Goal: Task Accomplishment & Management: Manage account settings

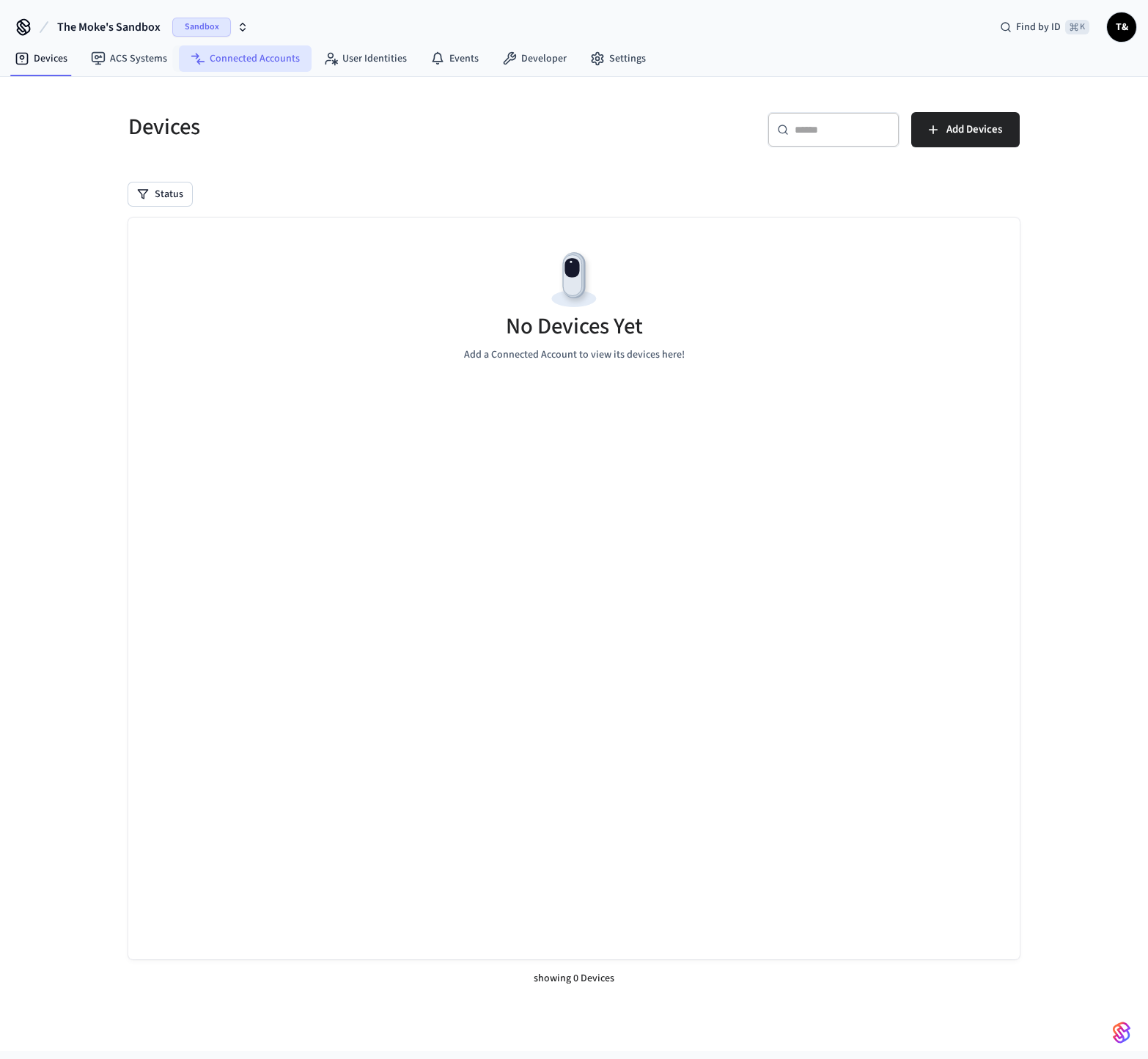
click at [258, 62] on link "Connected Accounts" at bounding box center [245, 58] width 133 height 27
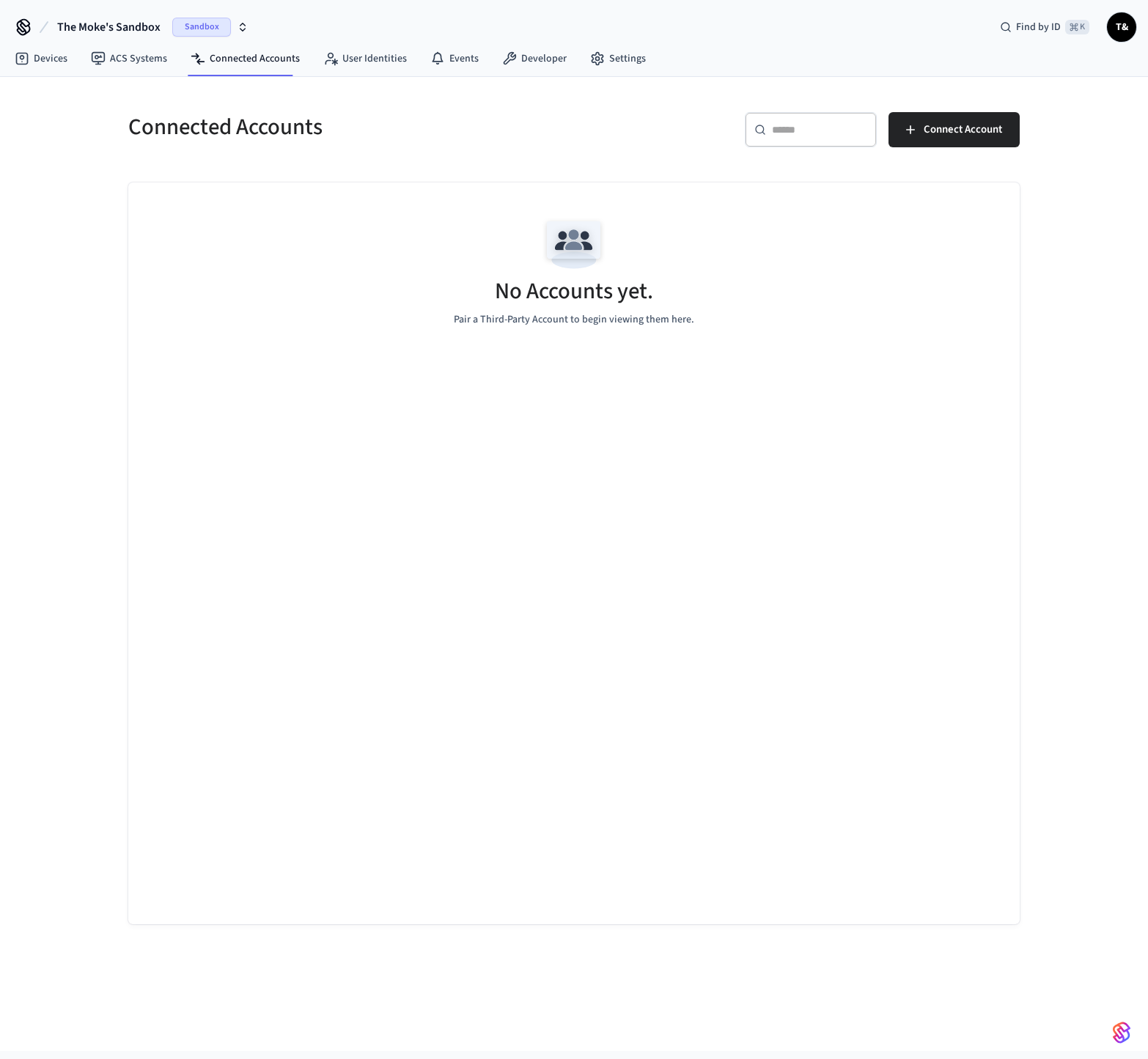
click at [136, 35] on span "The Moke's Sandbox" at bounding box center [109, 27] width 103 height 18
click at [125, 92] on div "Checkfront Igloo Production" at bounding box center [142, 95] width 200 height 19
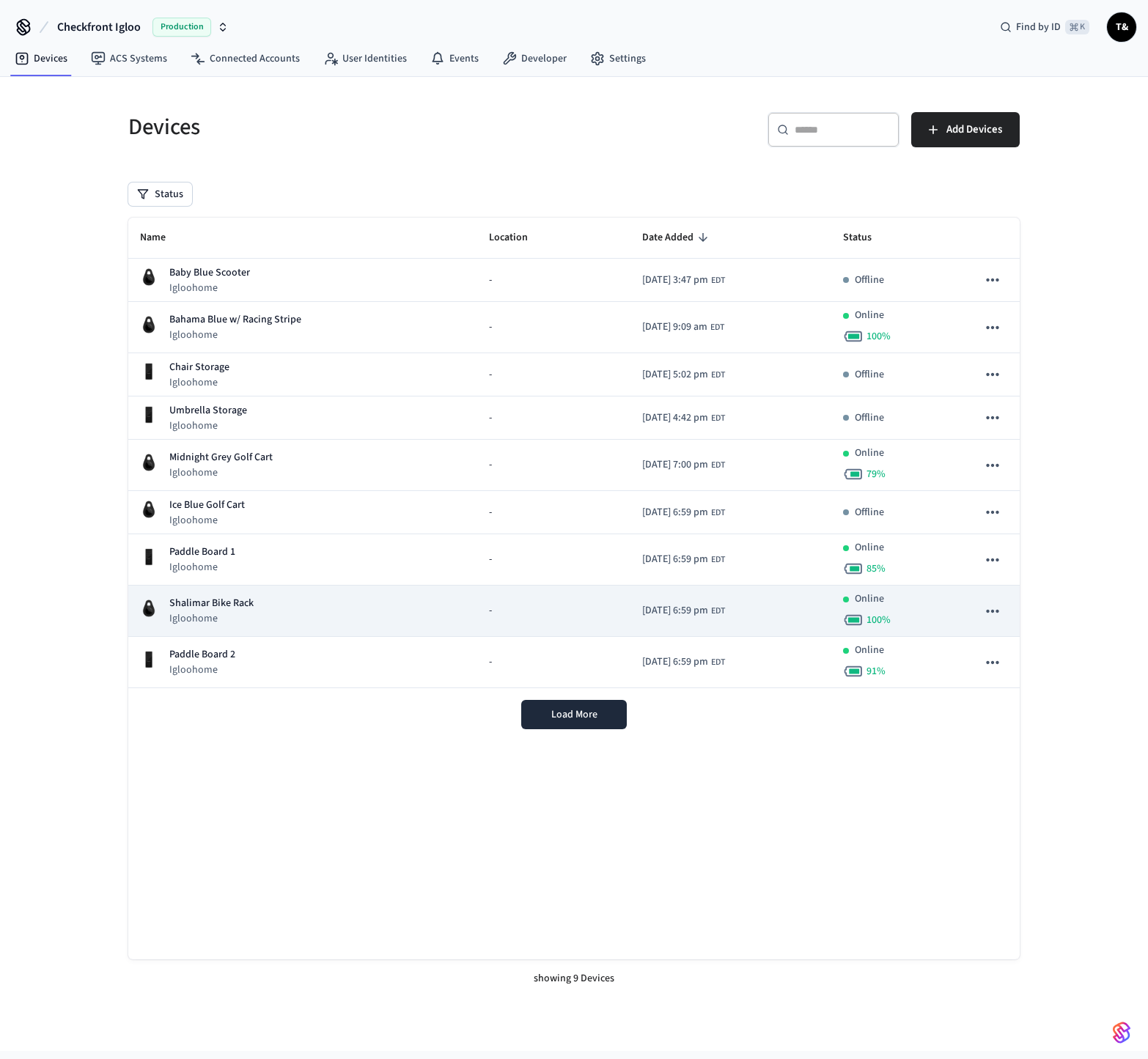
click at [227, 617] on p "Igloohome" at bounding box center [211, 618] width 85 height 14
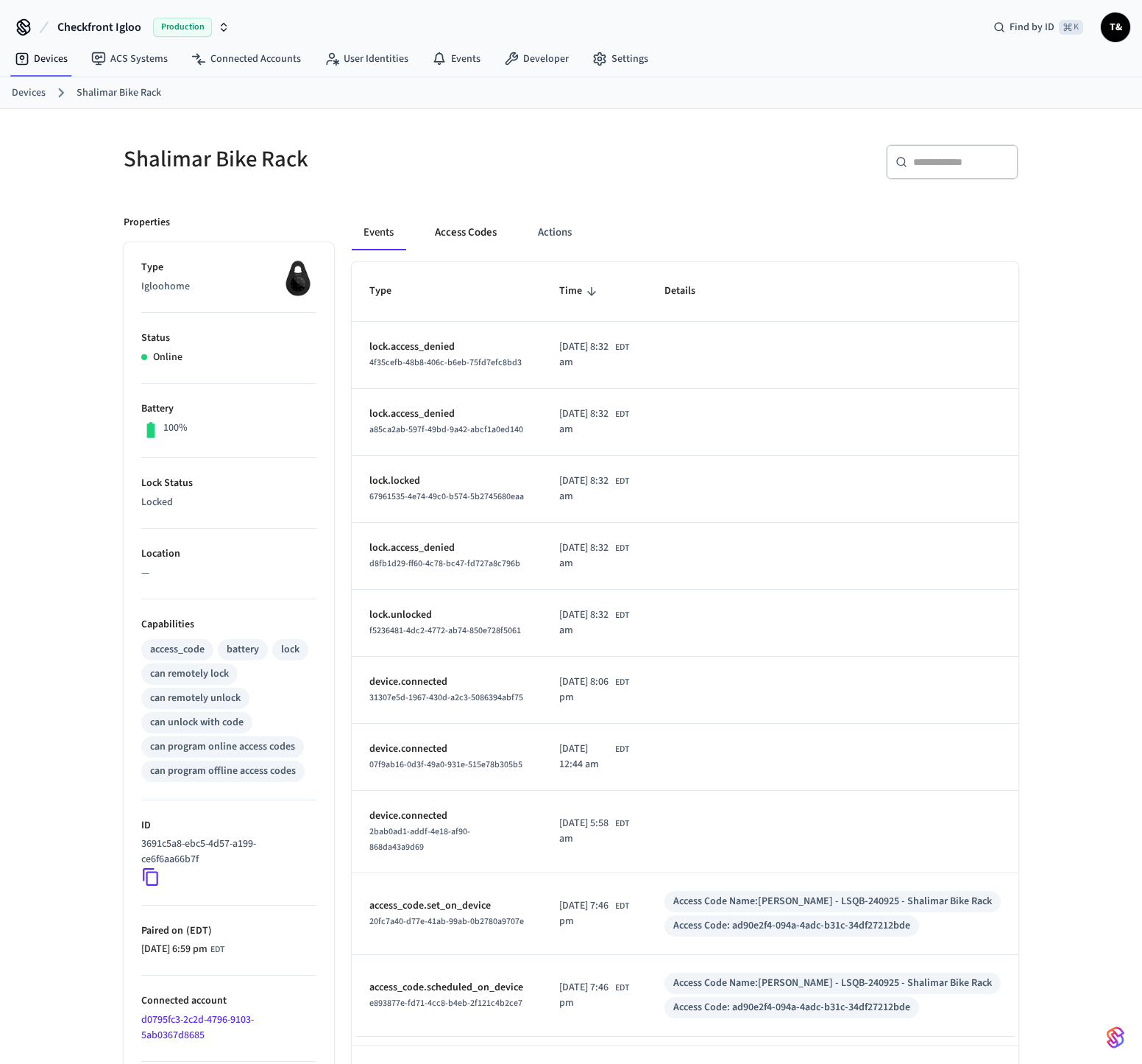
click at [470, 234] on button "Access Codes" at bounding box center [466, 233] width 86 height 36
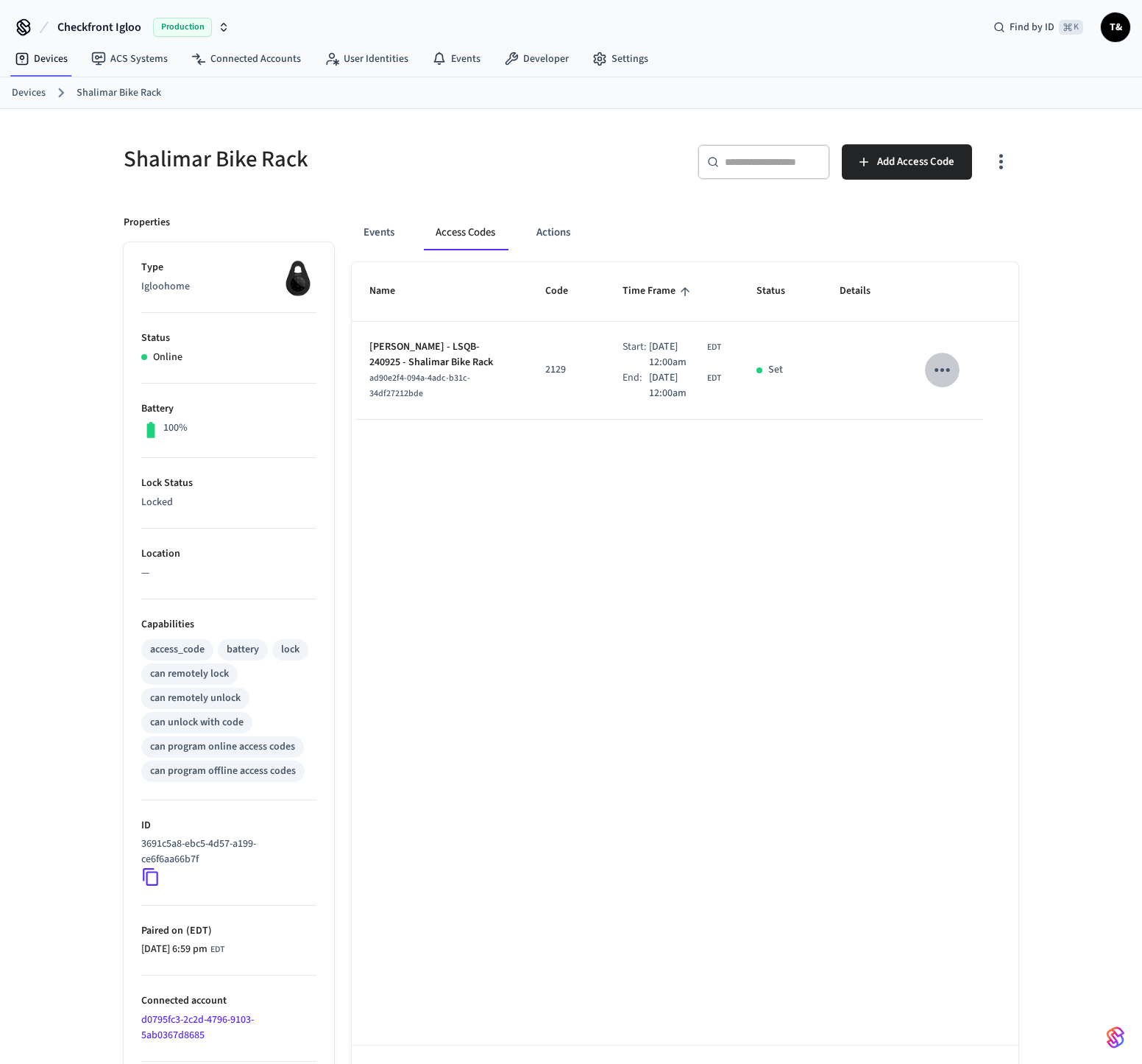
click at [942, 372] on icon "sticky table" at bounding box center [942, 369] width 23 height 23
click at [972, 449] on li "Delete" at bounding box center [977, 452] width 70 height 39
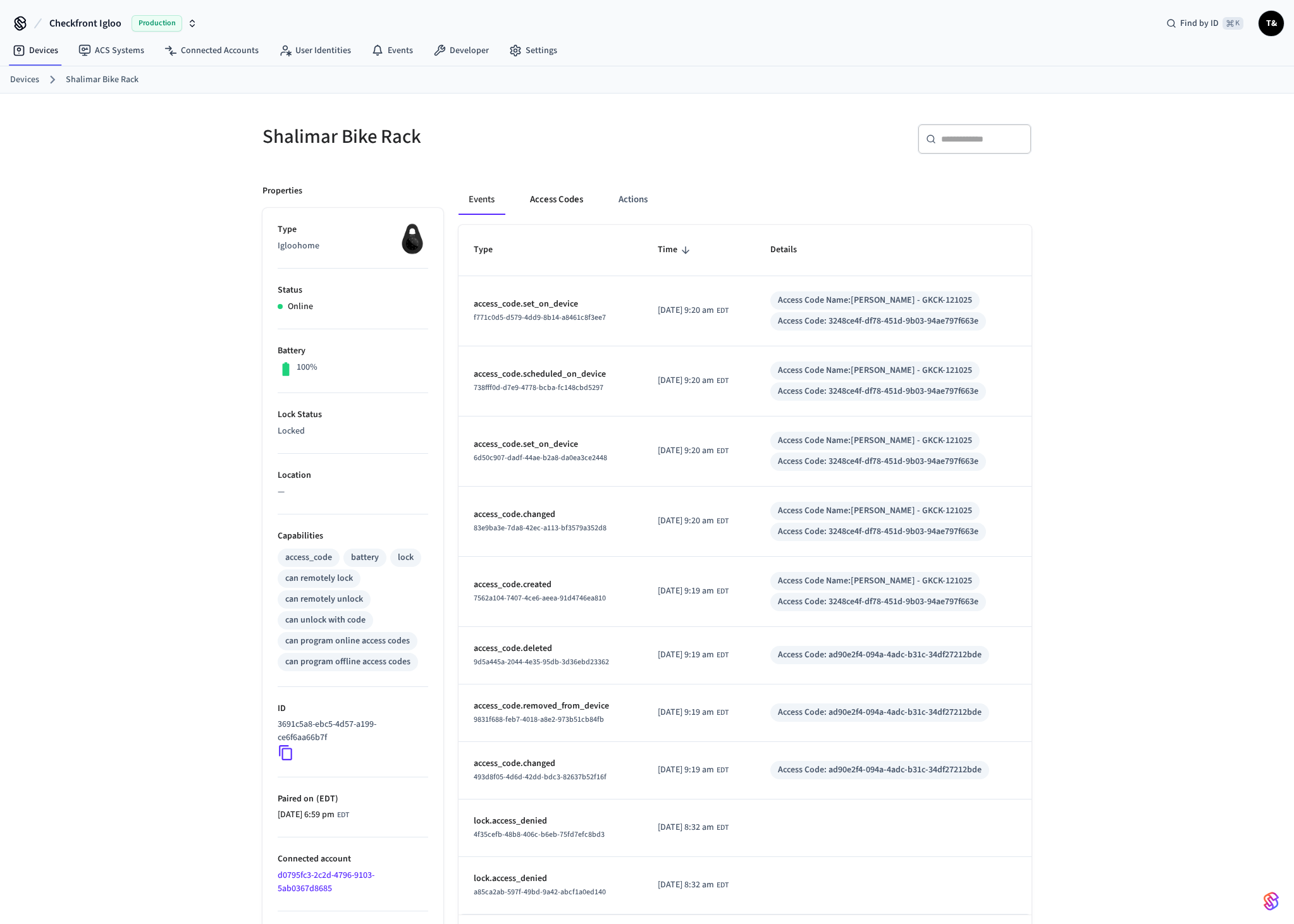
click at [551, 200] on button "Access Codes" at bounding box center [556, 200] width 74 height 31
click at [539, 194] on button "Access Codes" at bounding box center [556, 200] width 74 height 31
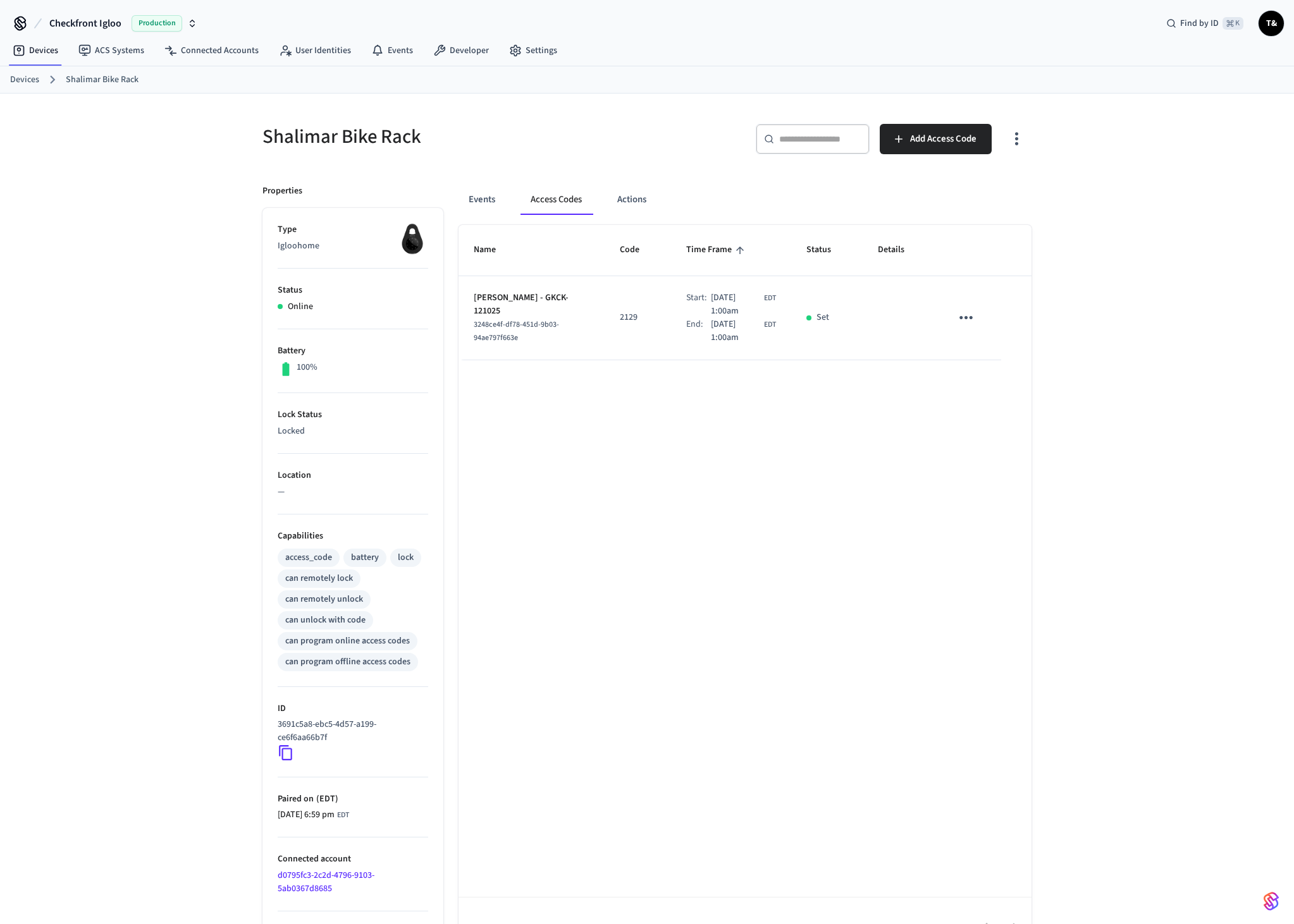
click at [958, 320] on icon "sticky table" at bounding box center [966, 317] width 19 height 19
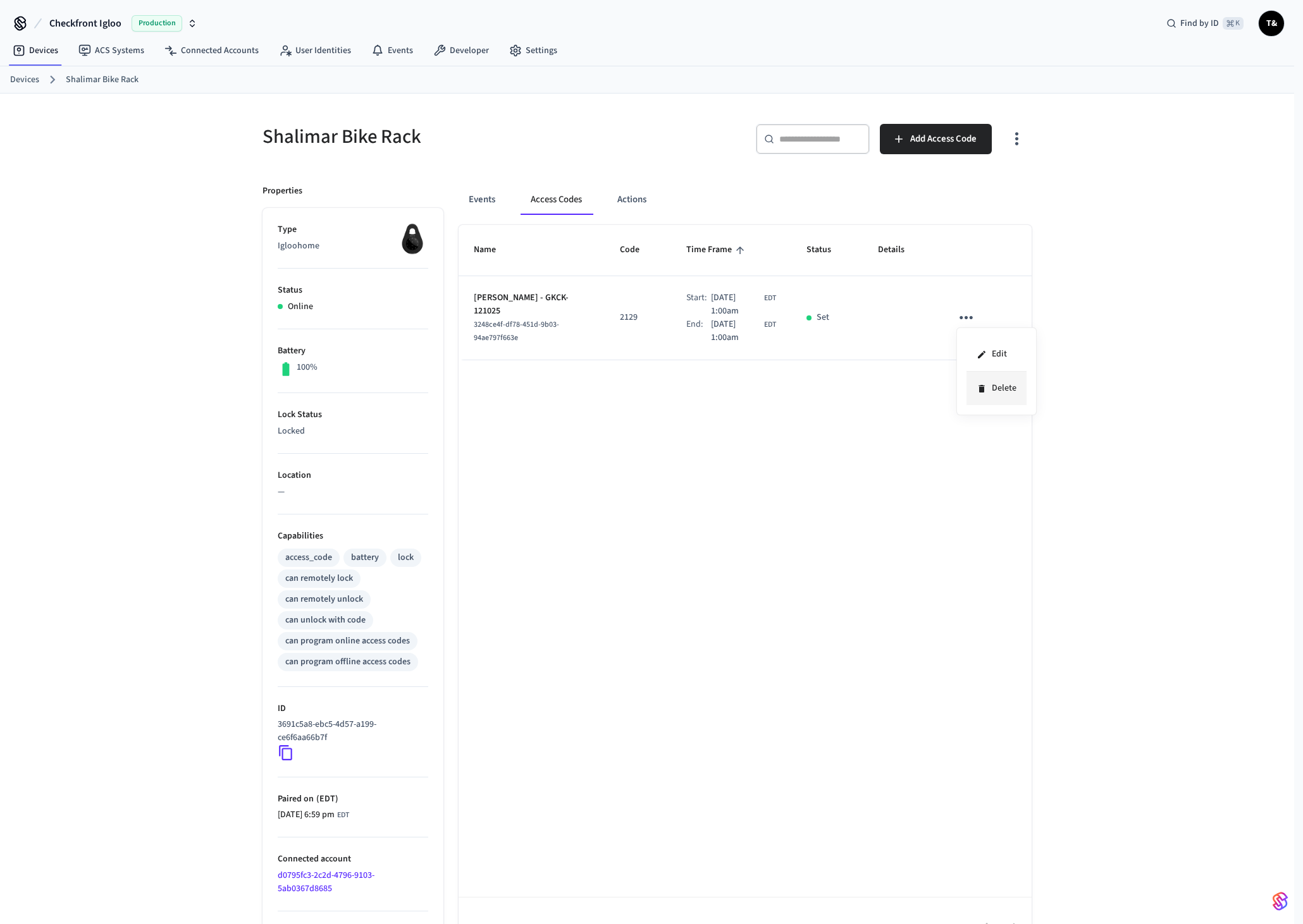
click at [991, 383] on li "Delete" at bounding box center [996, 388] width 60 height 33
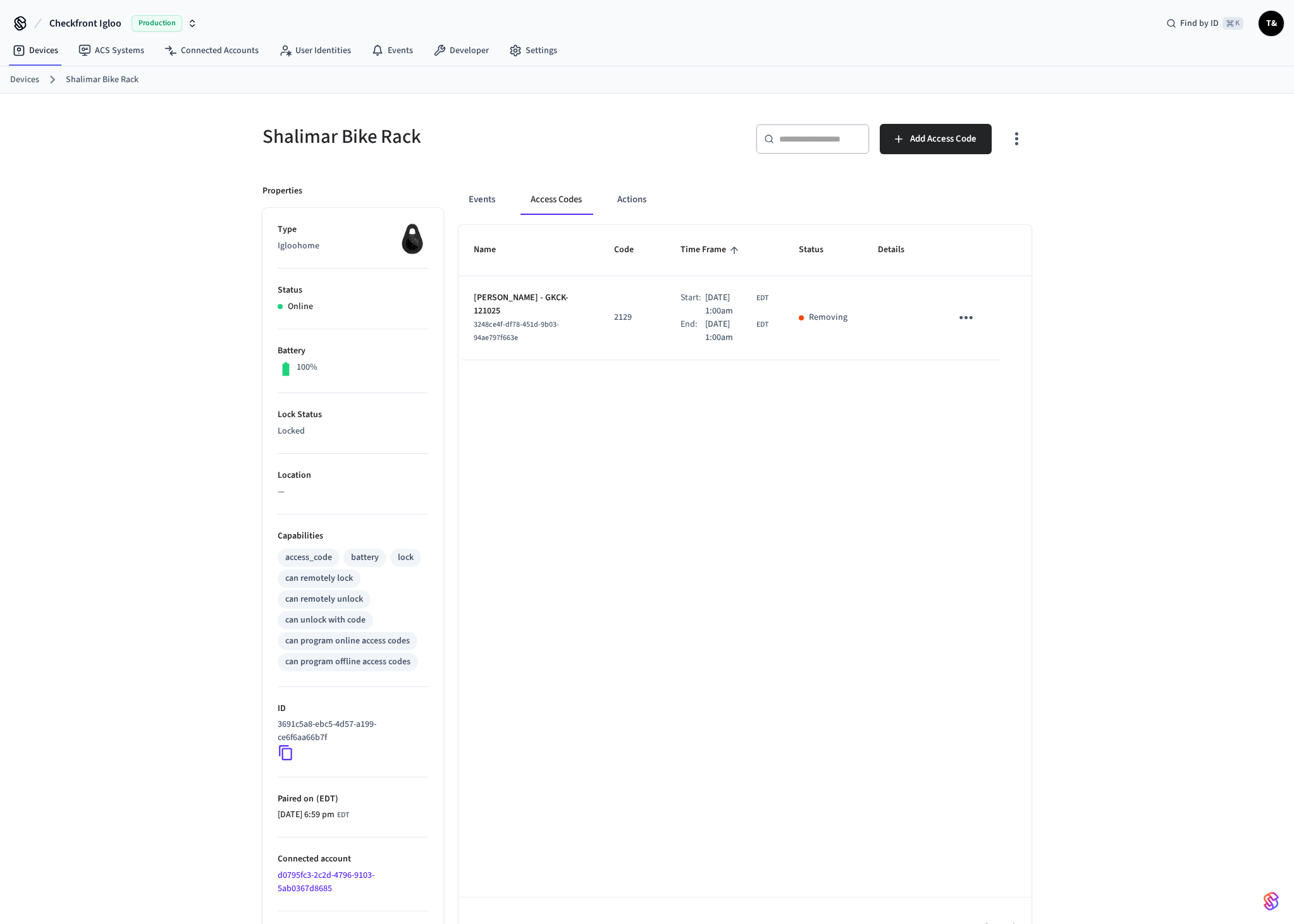
click at [87, 74] on link "Shalimar Bike Rack" at bounding box center [102, 80] width 73 height 13
click at [29, 83] on link "Devices" at bounding box center [25, 80] width 29 height 13
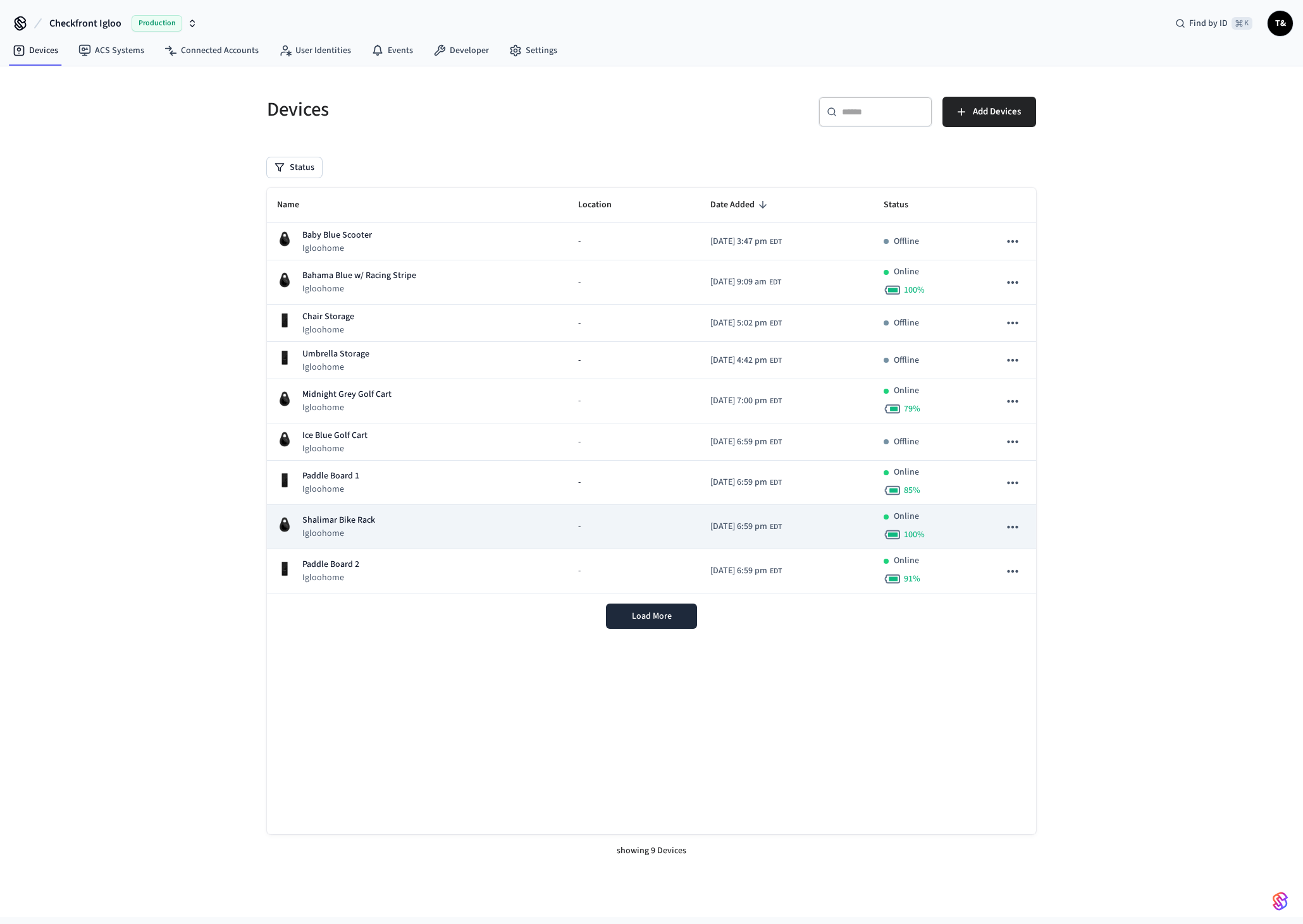
click at [326, 519] on p "Shalimar Bike Rack" at bounding box center [338, 520] width 73 height 13
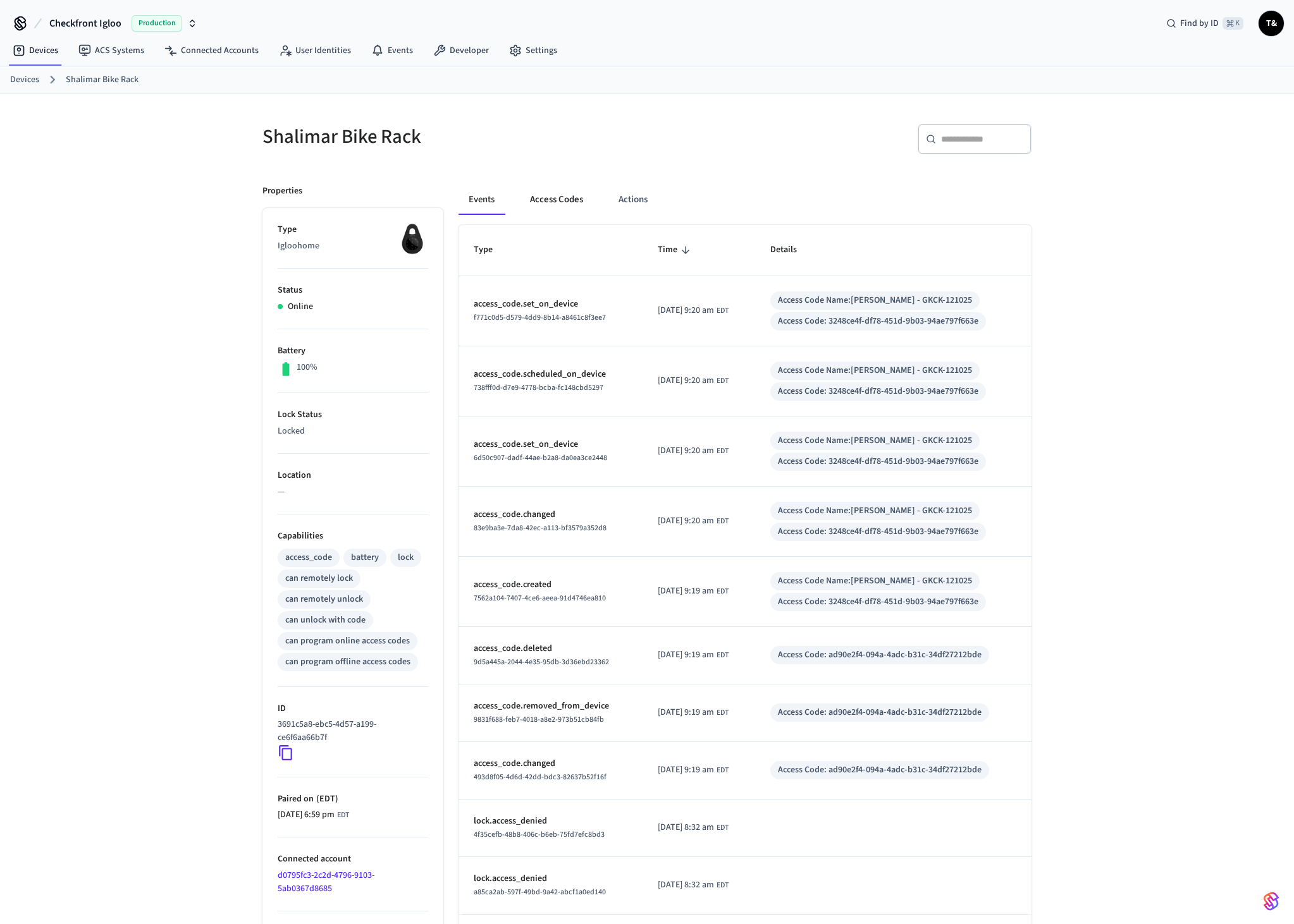
click at [543, 208] on button "Access Codes" at bounding box center [556, 200] width 74 height 31
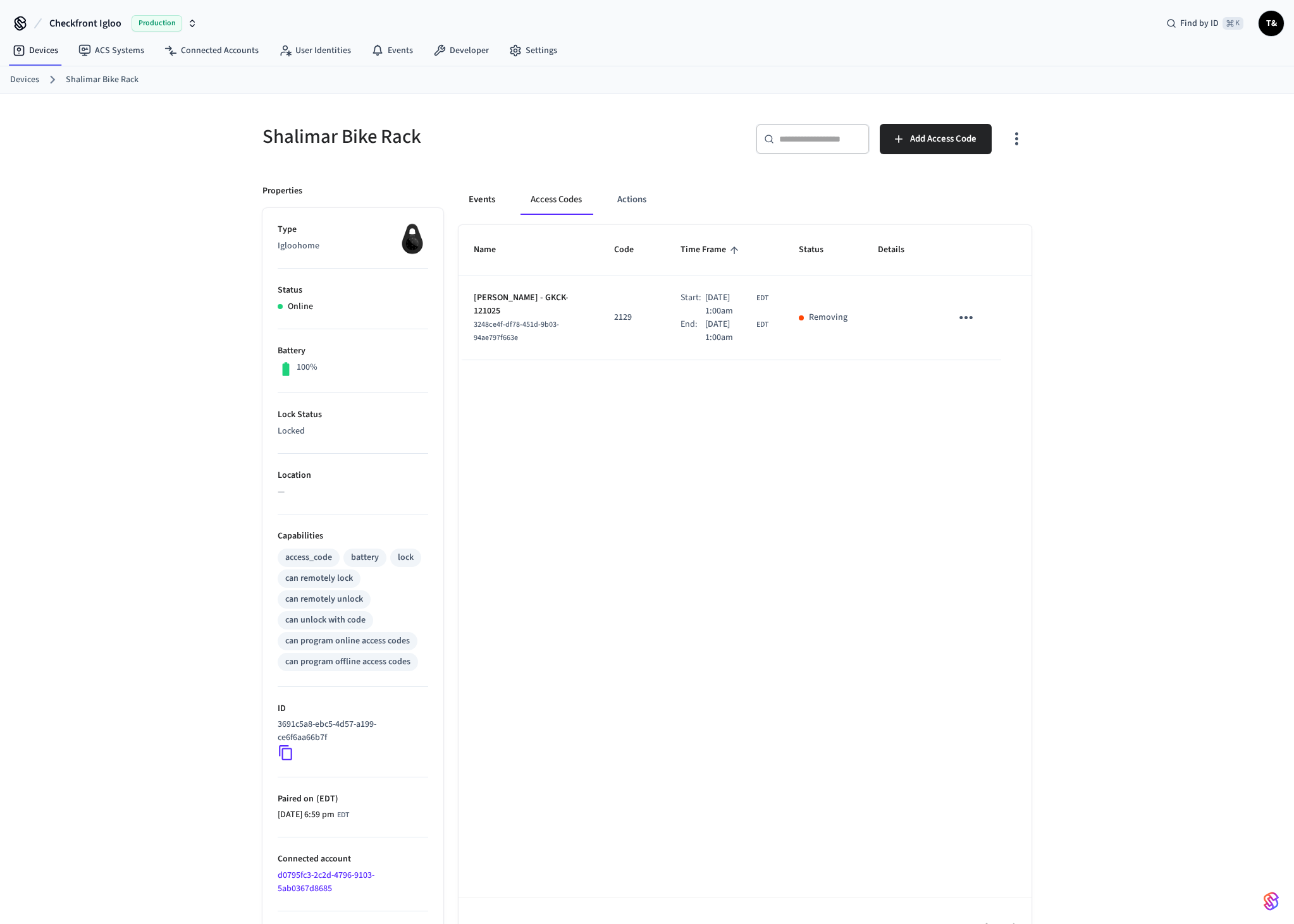
click at [491, 204] on button "Events" at bounding box center [481, 200] width 47 height 31
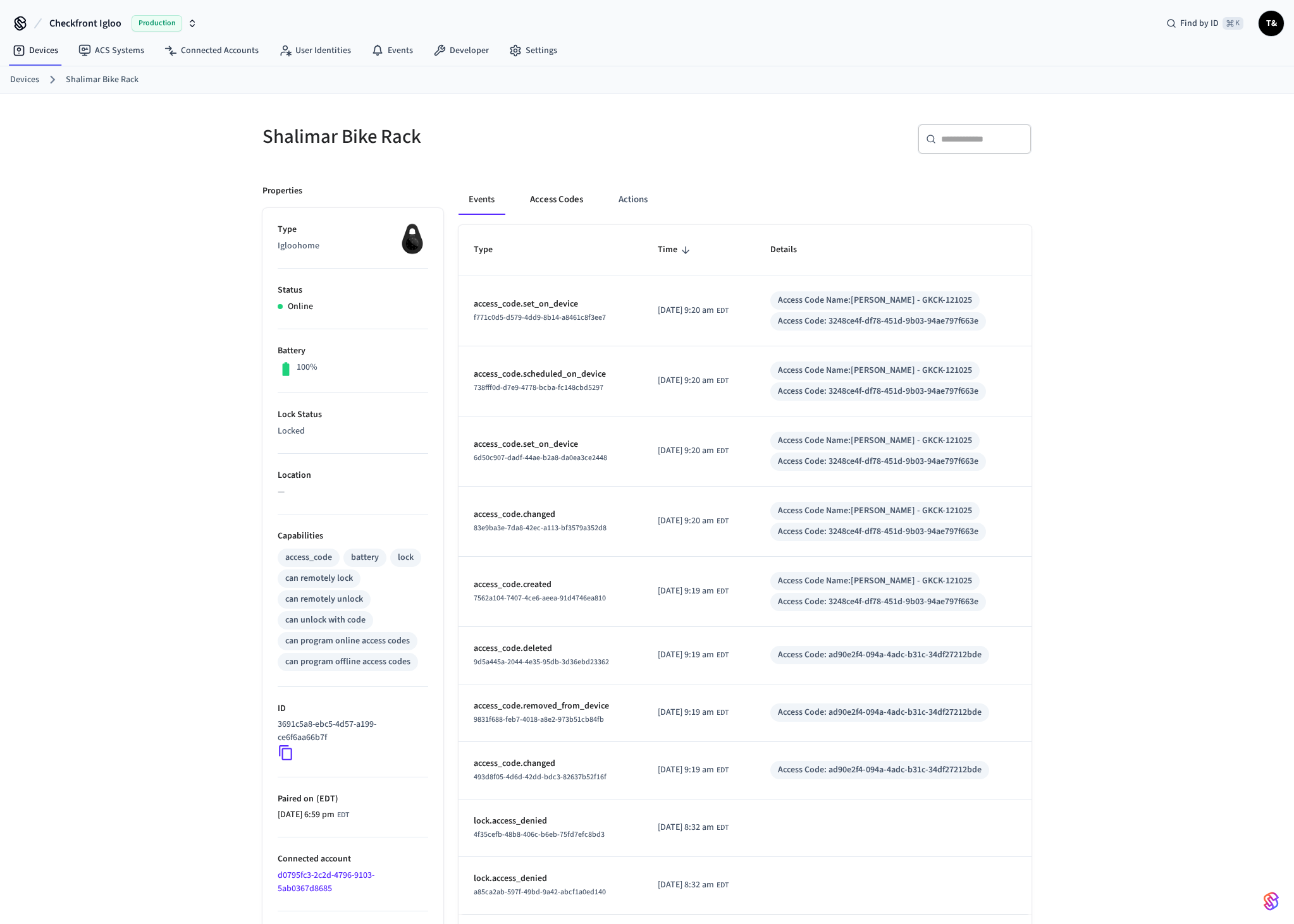
click at [564, 207] on button "Access Codes" at bounding box center [556, 200] width 74 height 31
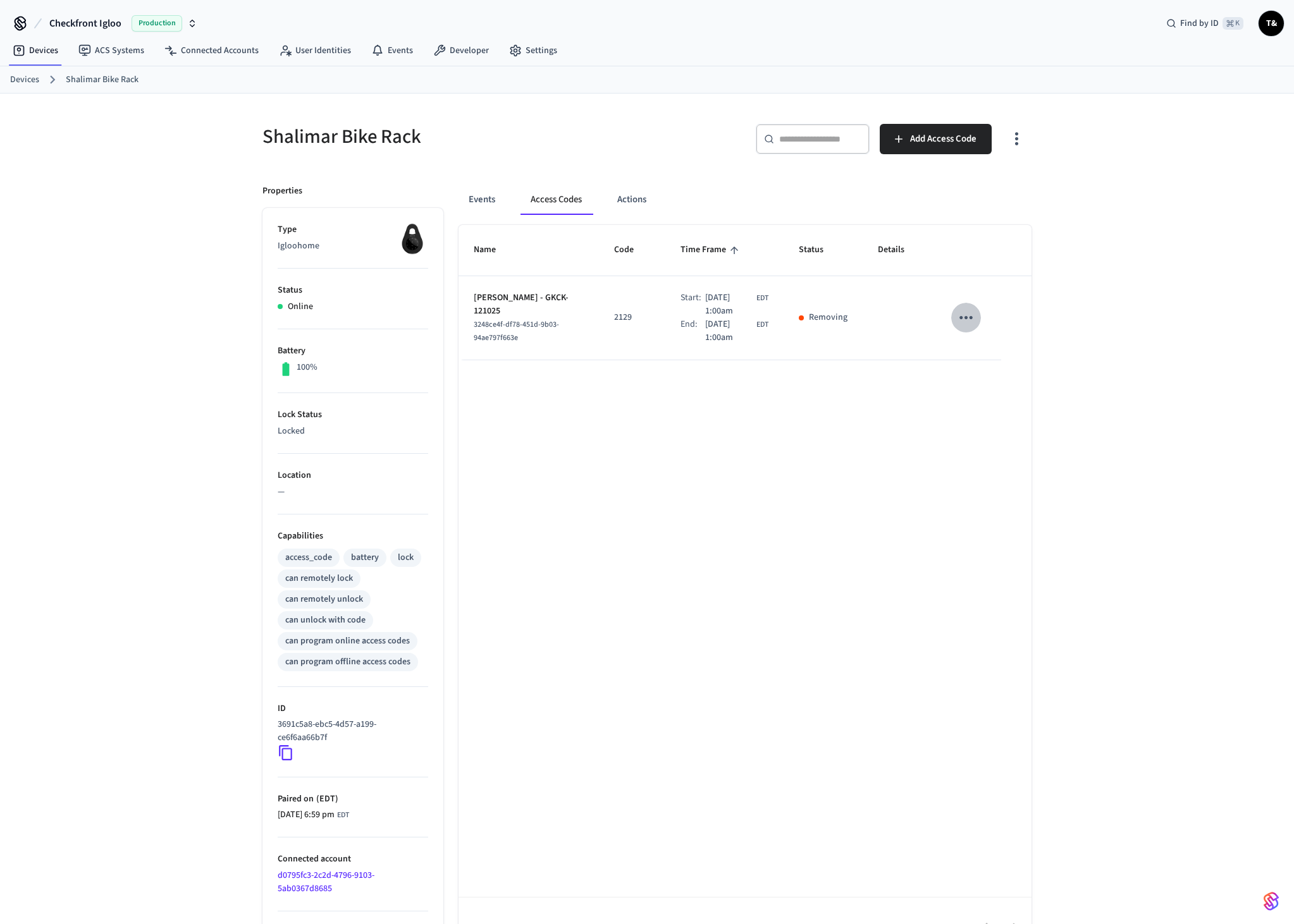
click at [971, 316] on icon "sticky table" at bounding box center [965, 317] width 13 height 3
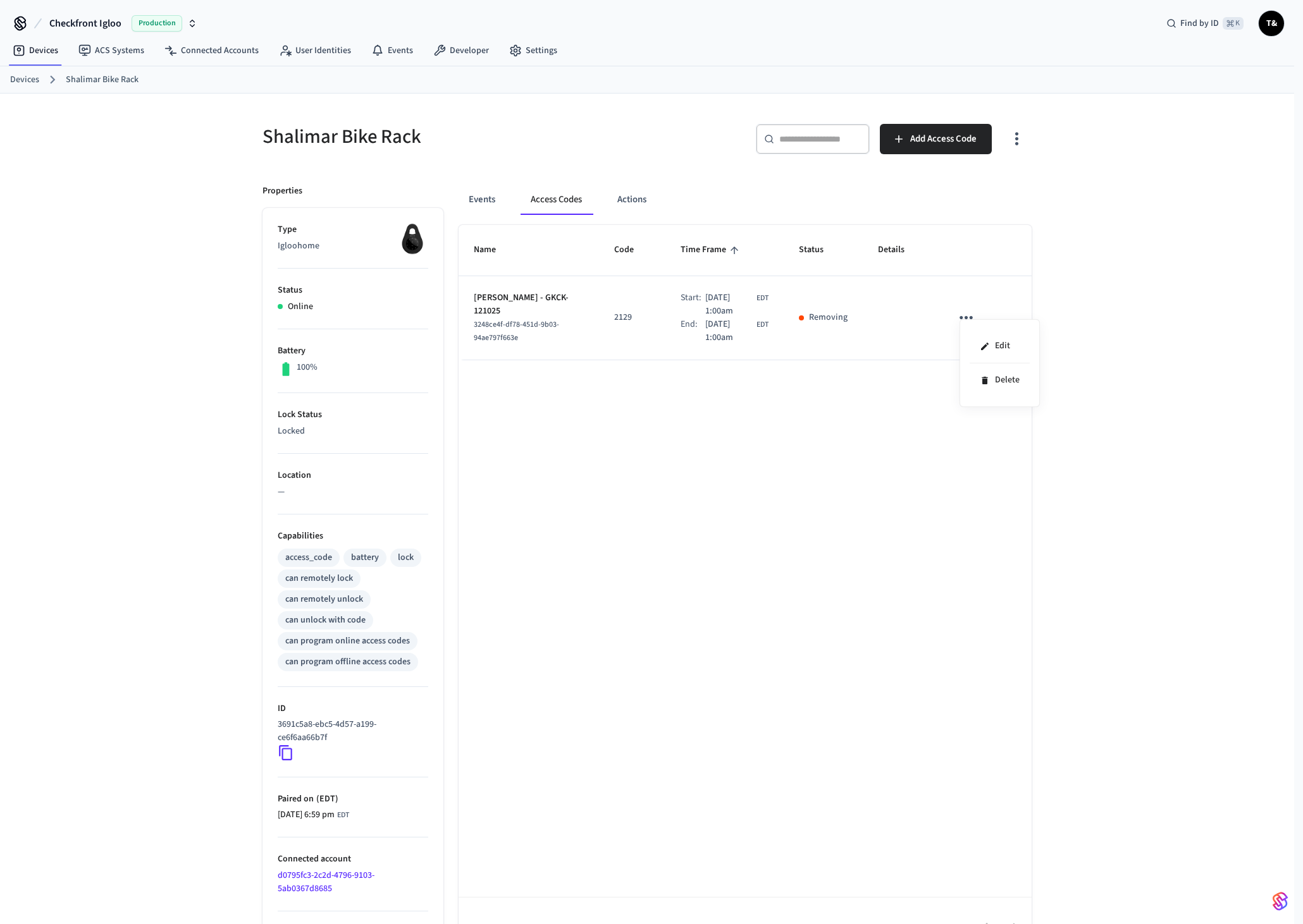
click at [770, 392] on div at bounding box center [652, 462] width 1303 height 924
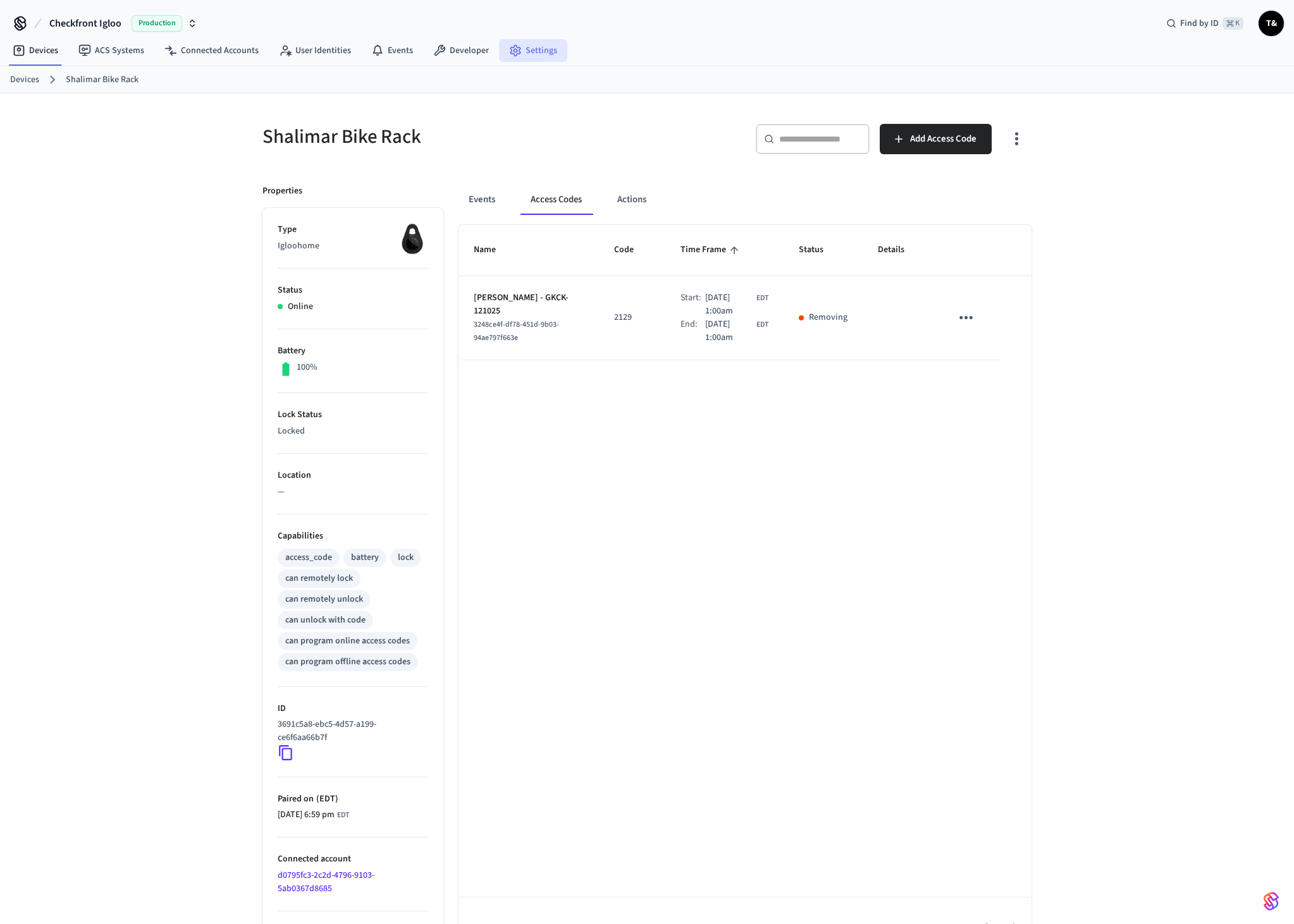
click at [517, 46] on link "Settings" at bounding box center [533, 50] width 68 height 23
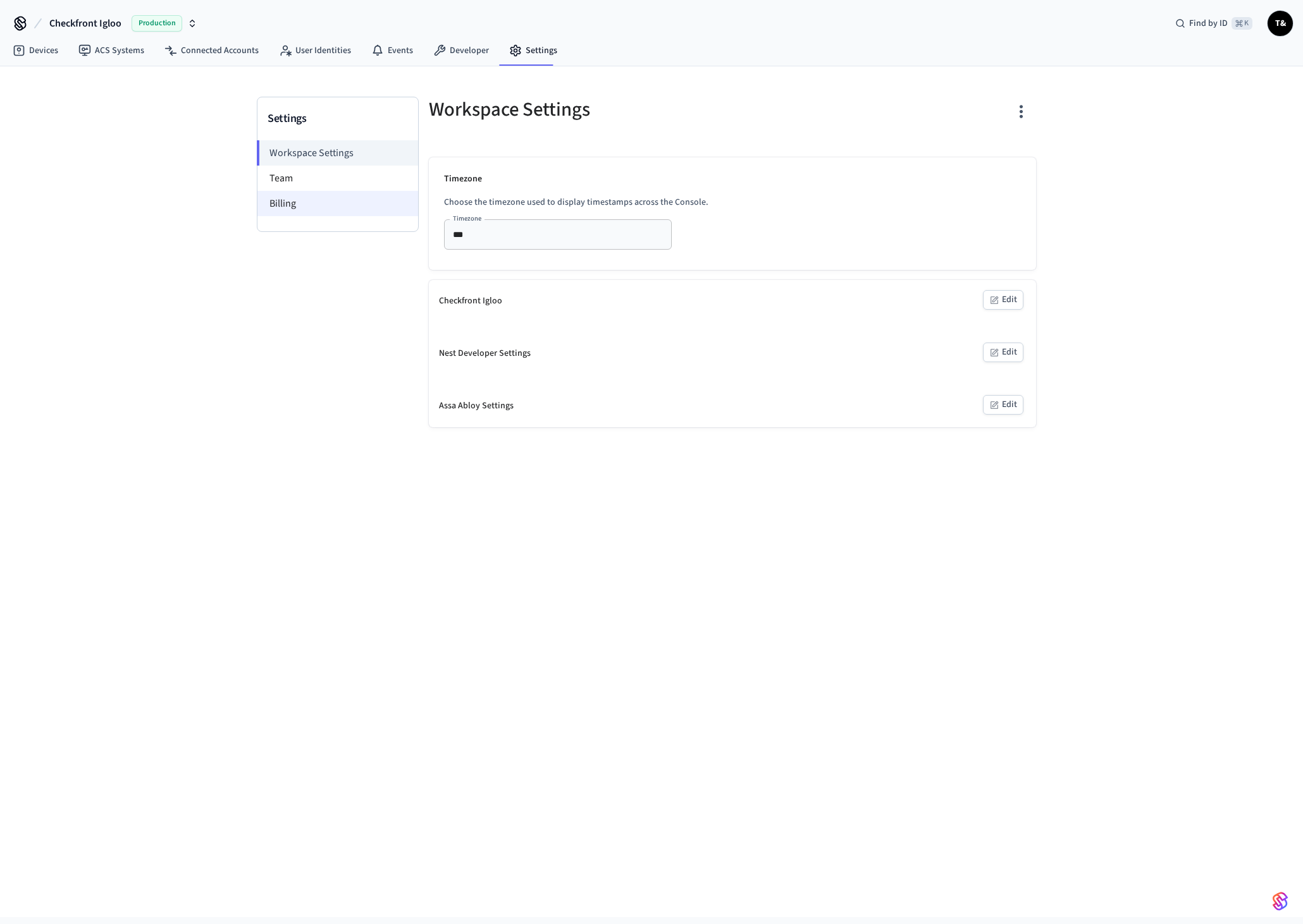
click at [295, 203] on li "Billing" at bounding box center [338, 203] width 160 height 25
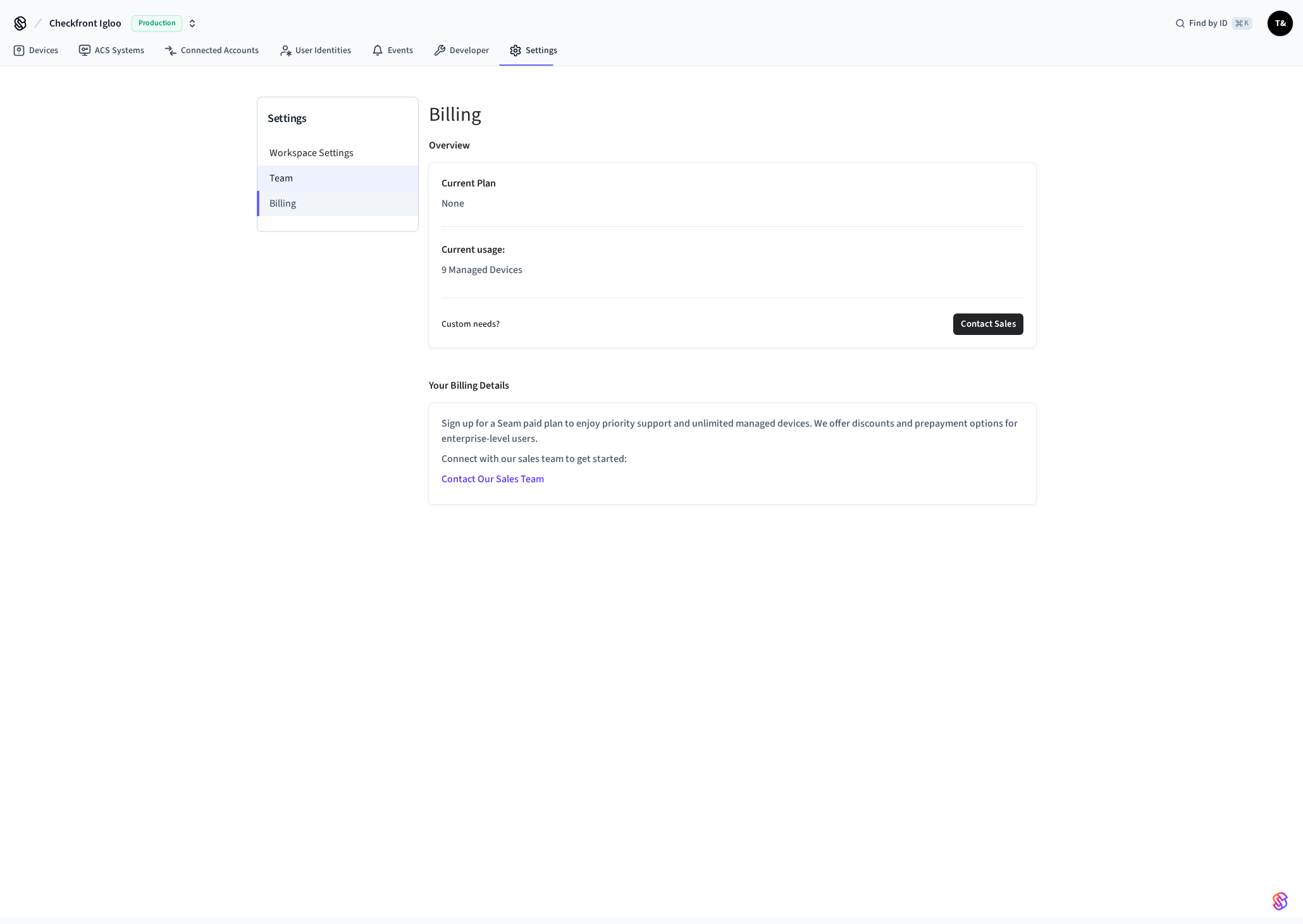
click at [275, 182] on li "Team" at bounding box center [338, 178] width 160 height 25
click at [285, 173] on li "Team" at bounding box center [338, 178] width 160 height 25
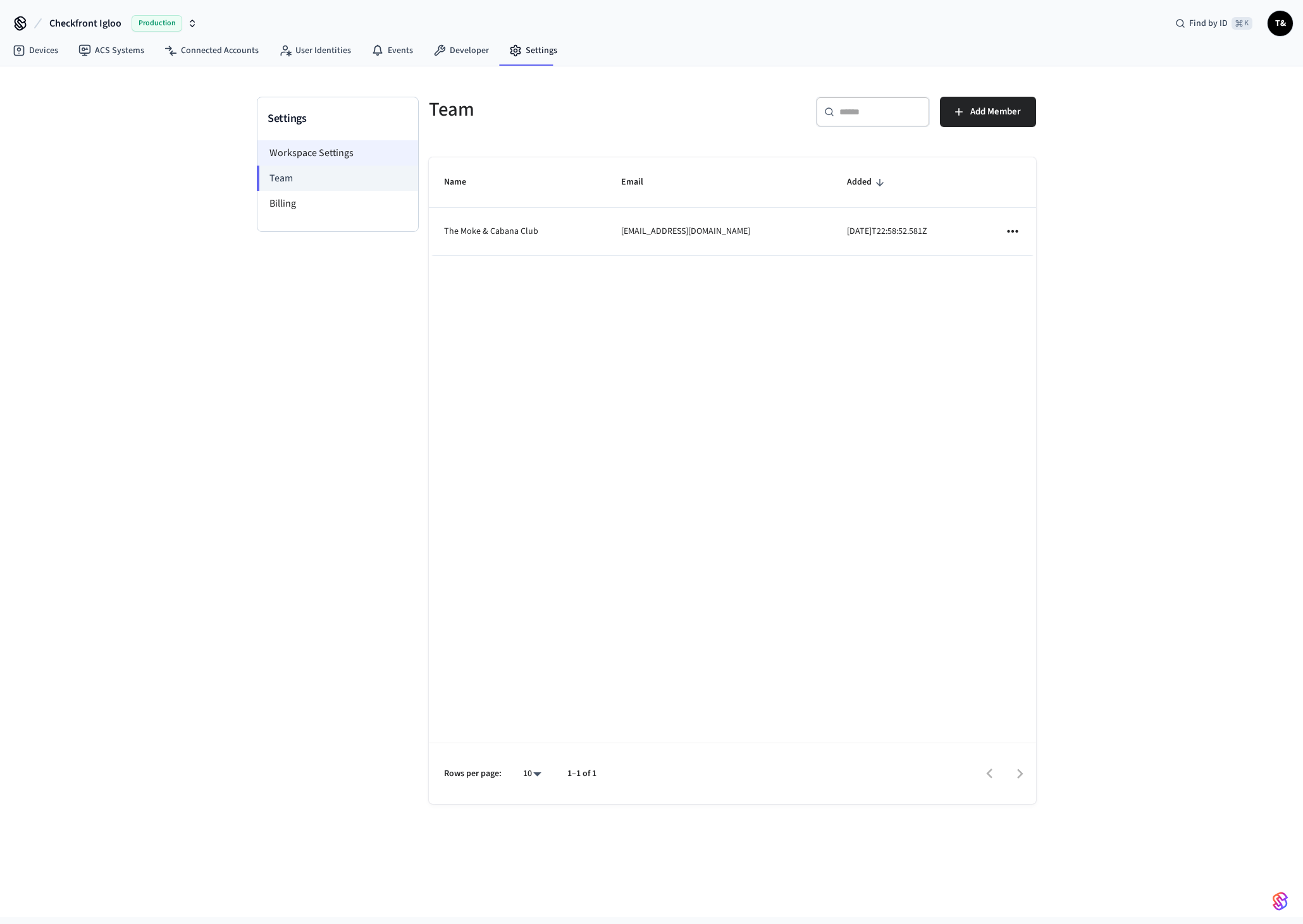
click at [292, 158] on li "Workspace Settings" at bounding box center [338, 153] width 160 height 25
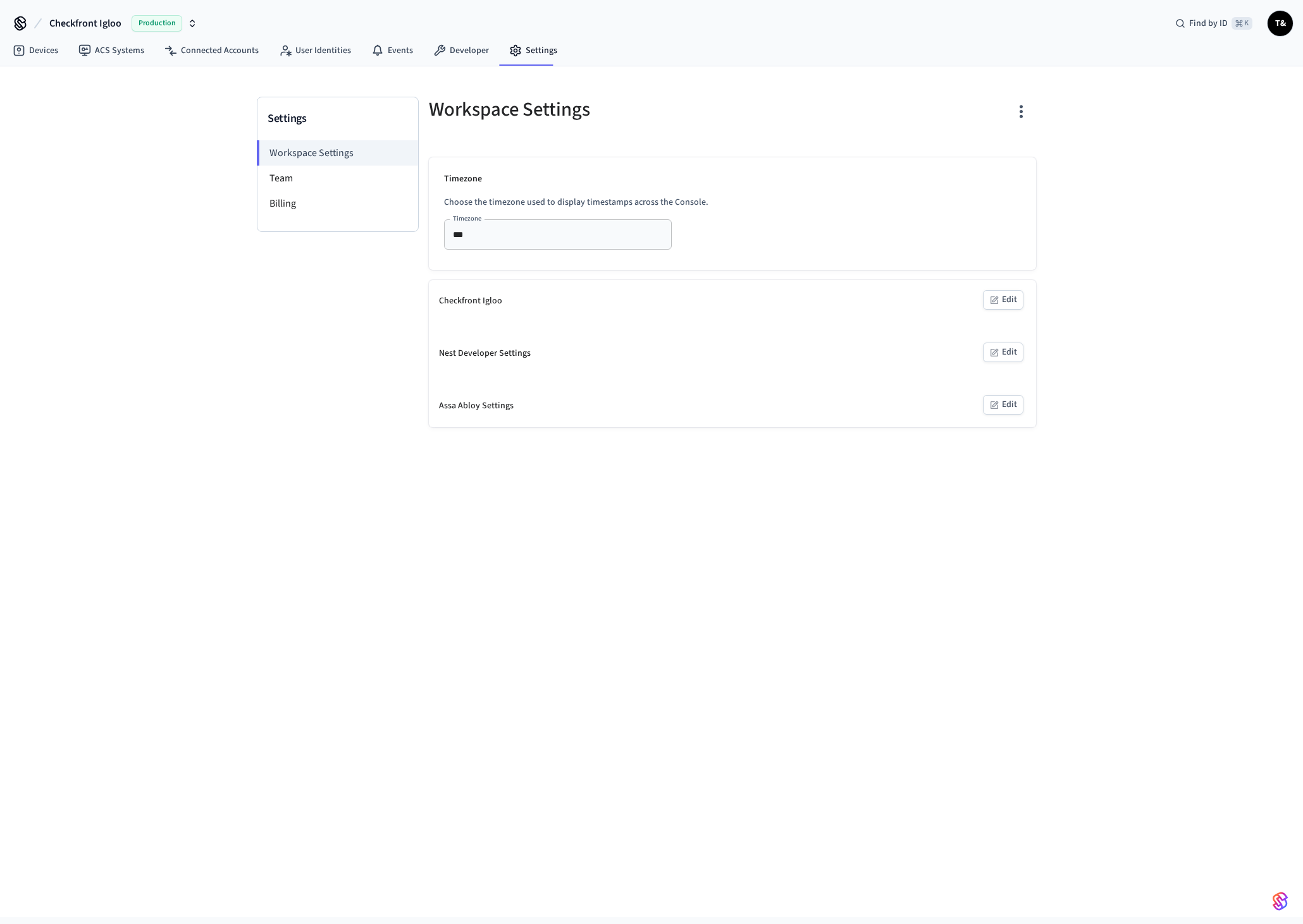
click at [520, 237] on input "***" at bounding box center [539, 234] width 183 height 16
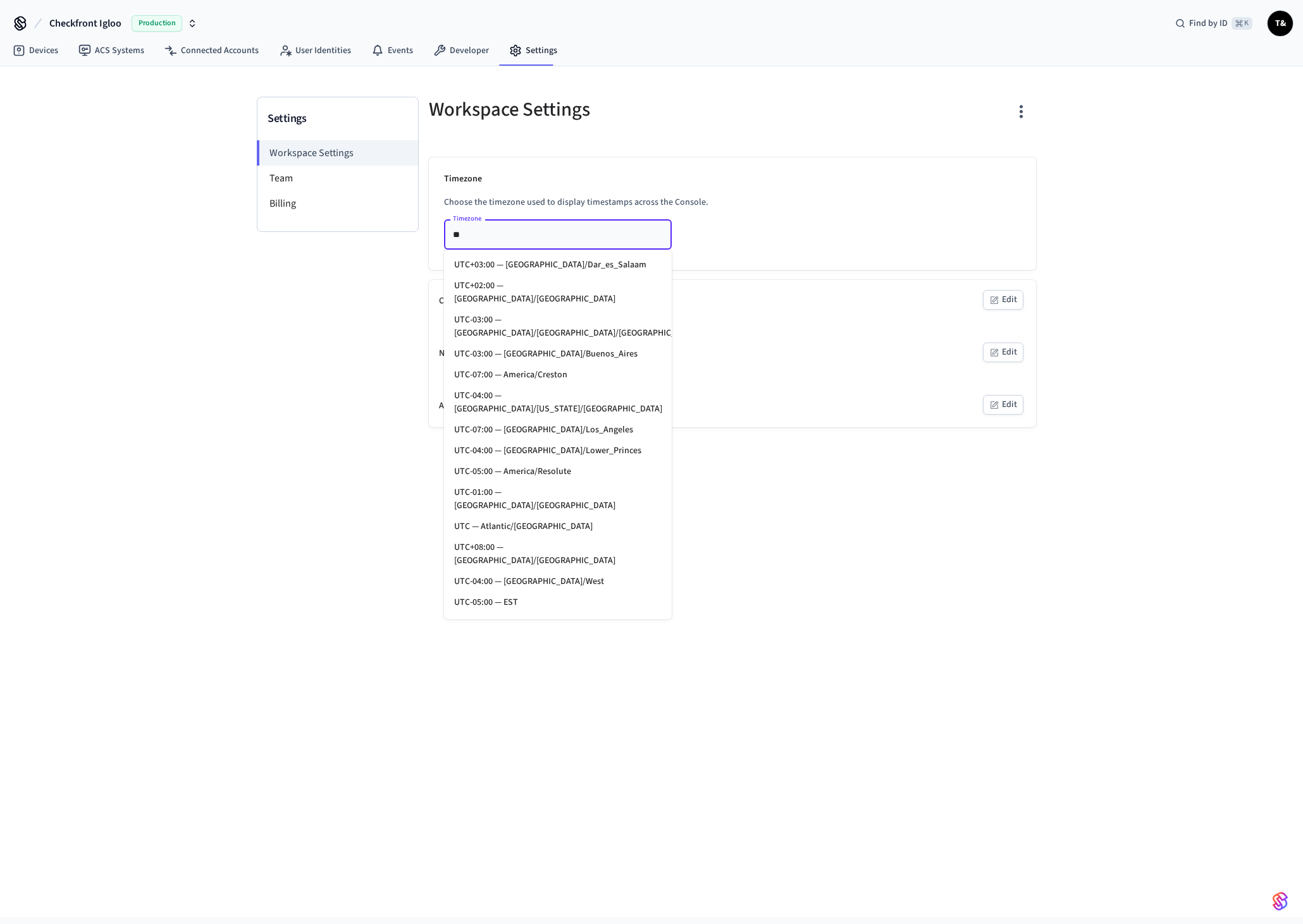
type input "*"
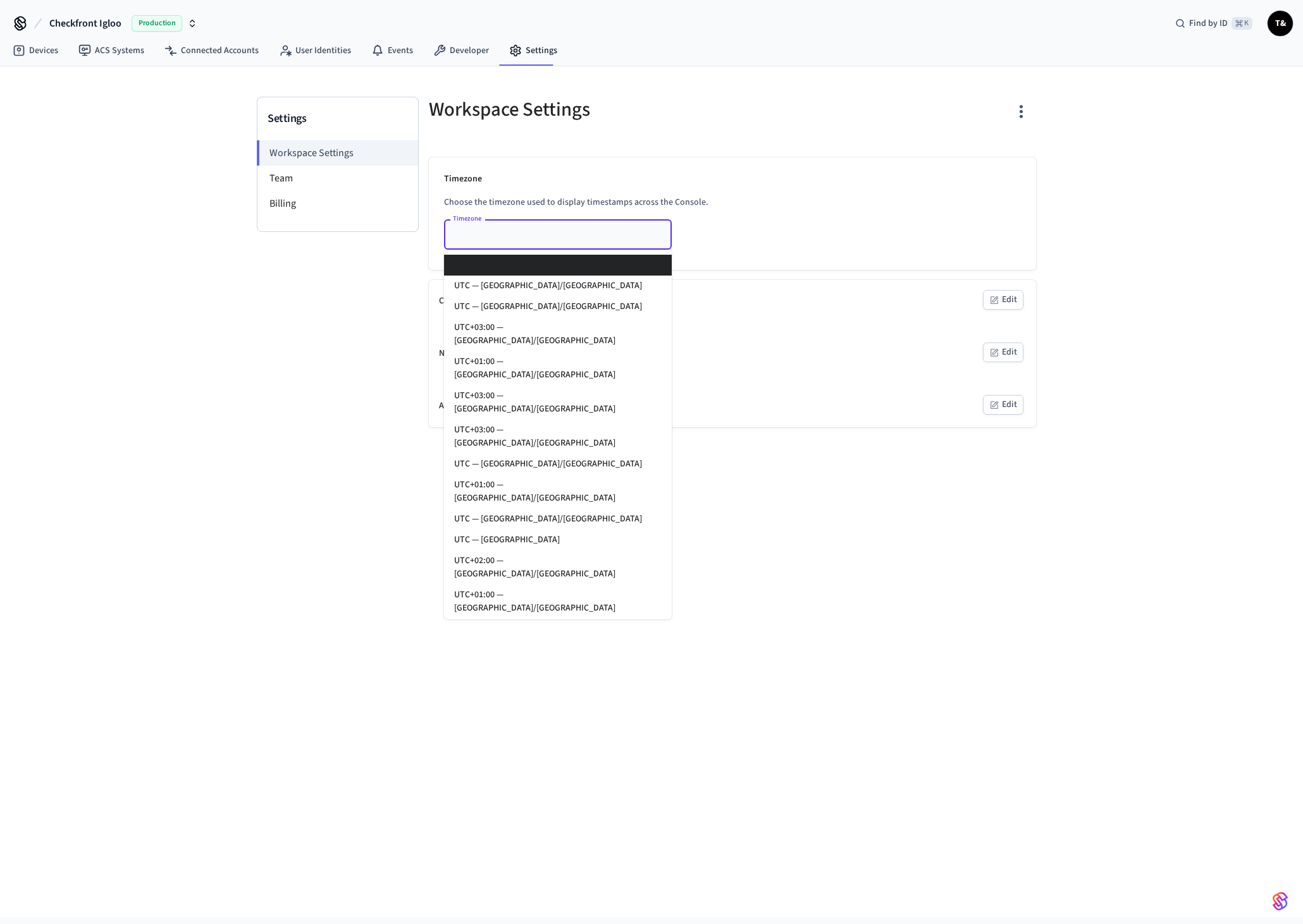
click at [523, 259] on li "EDT" at bounding box center [558, 265] width 228 height 21
type input "***"
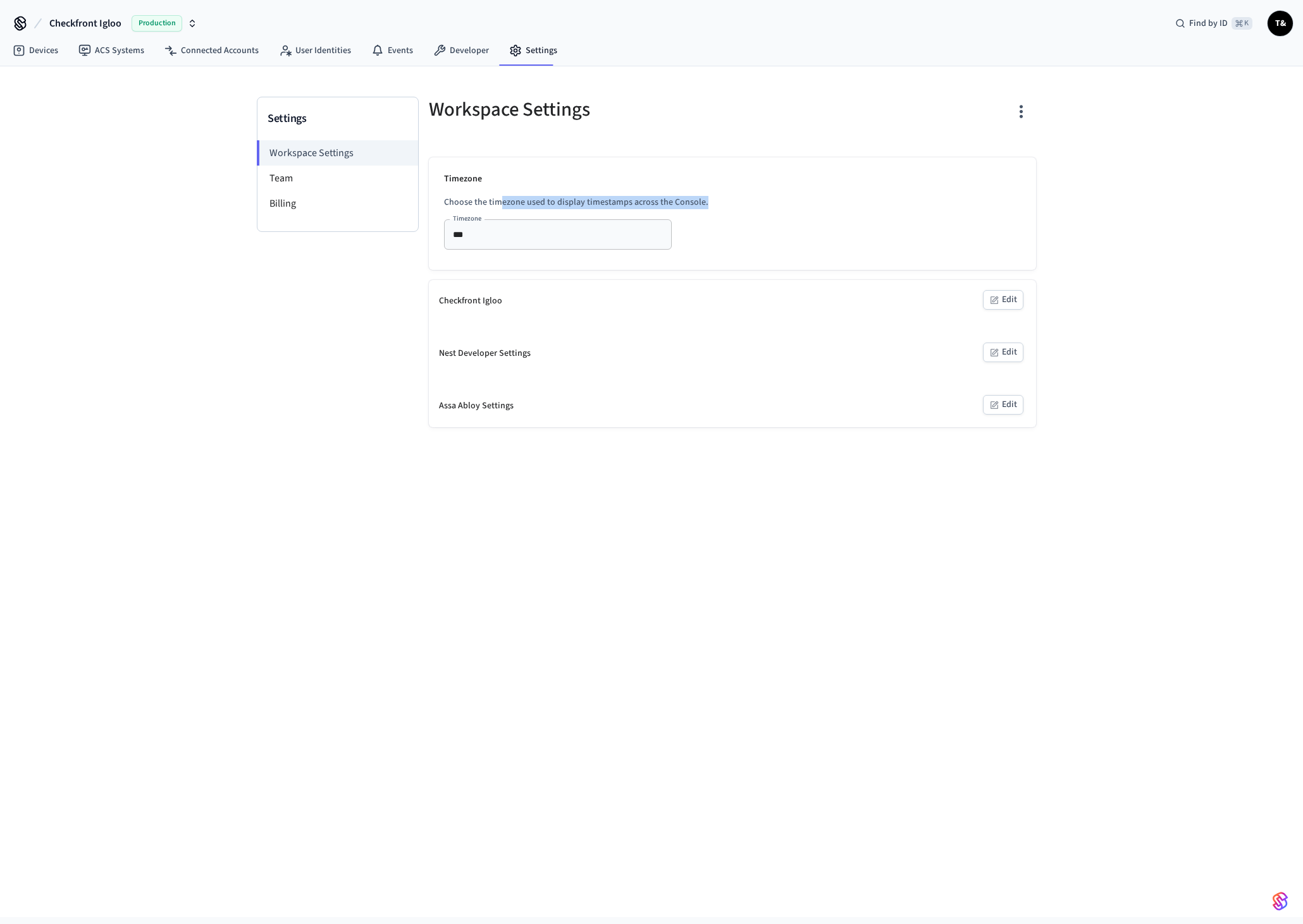
drag, startPoint x: 702, startPoint y: 201, endPoint x: 500, endPoint y: 198, distance: 202.0
click at [500, 198] on p "Choose the timezone used to display timestamps across the Console." at bounding box center [732, 202] width 576 height 13
click at [304, 180] on li "Team" at bounding box center [338, 178] width 160 height 25
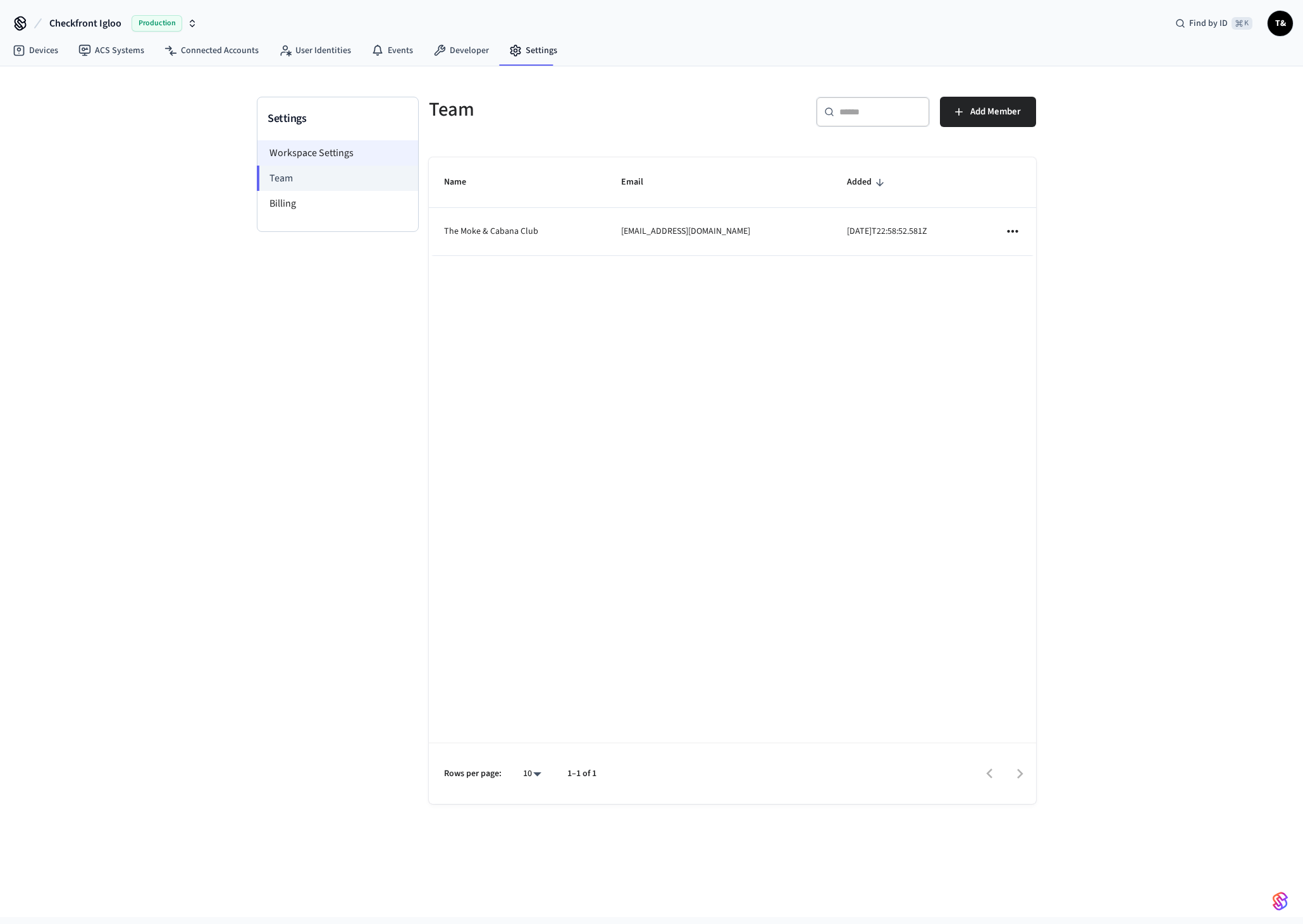
click at [329, 160] on li "Workspace Settings" at bounding box center [338, 153] width 160 height 25
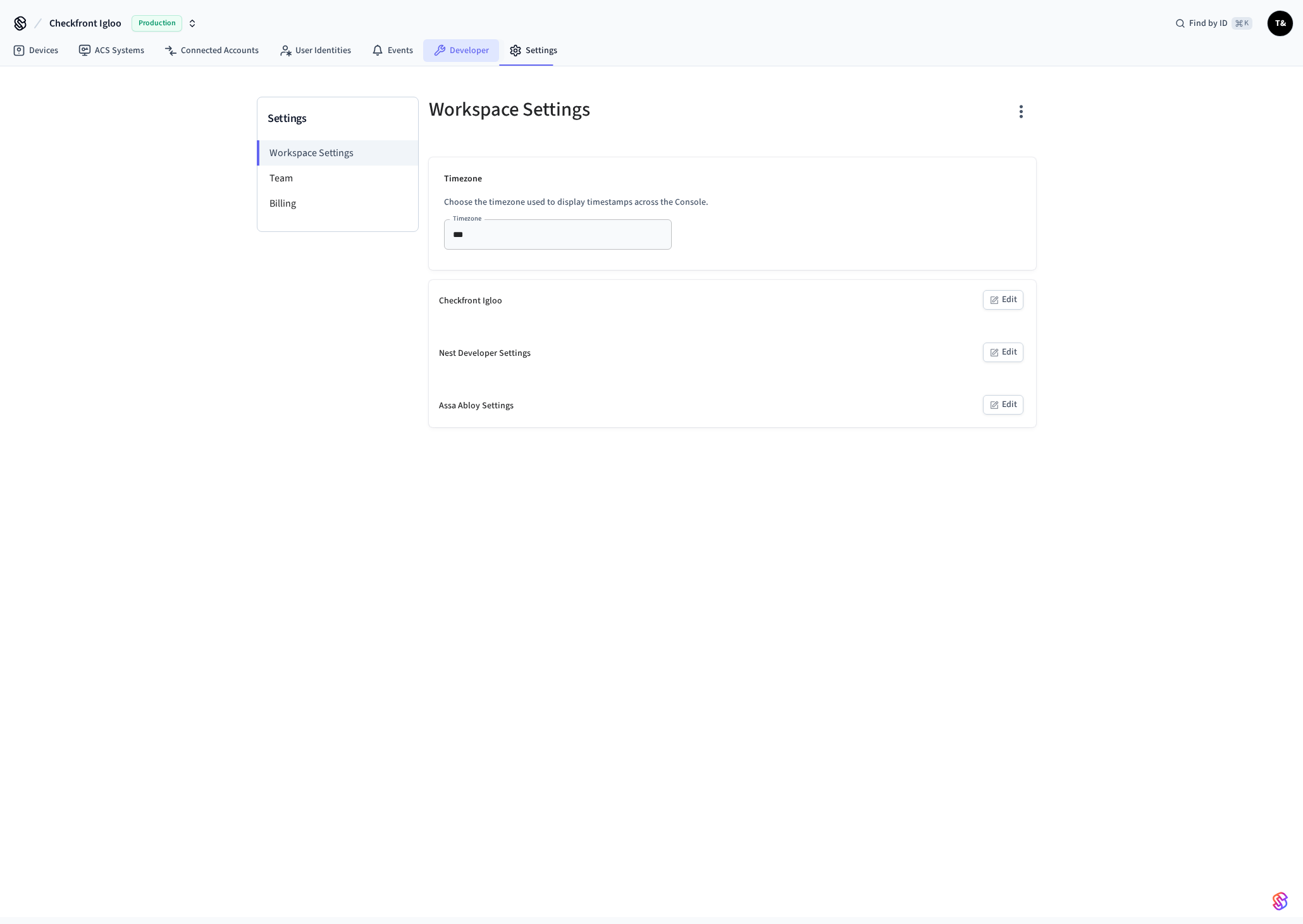
click at [469, 50] on link "Developer" at bounding box center [460, 50] width 76 height 23
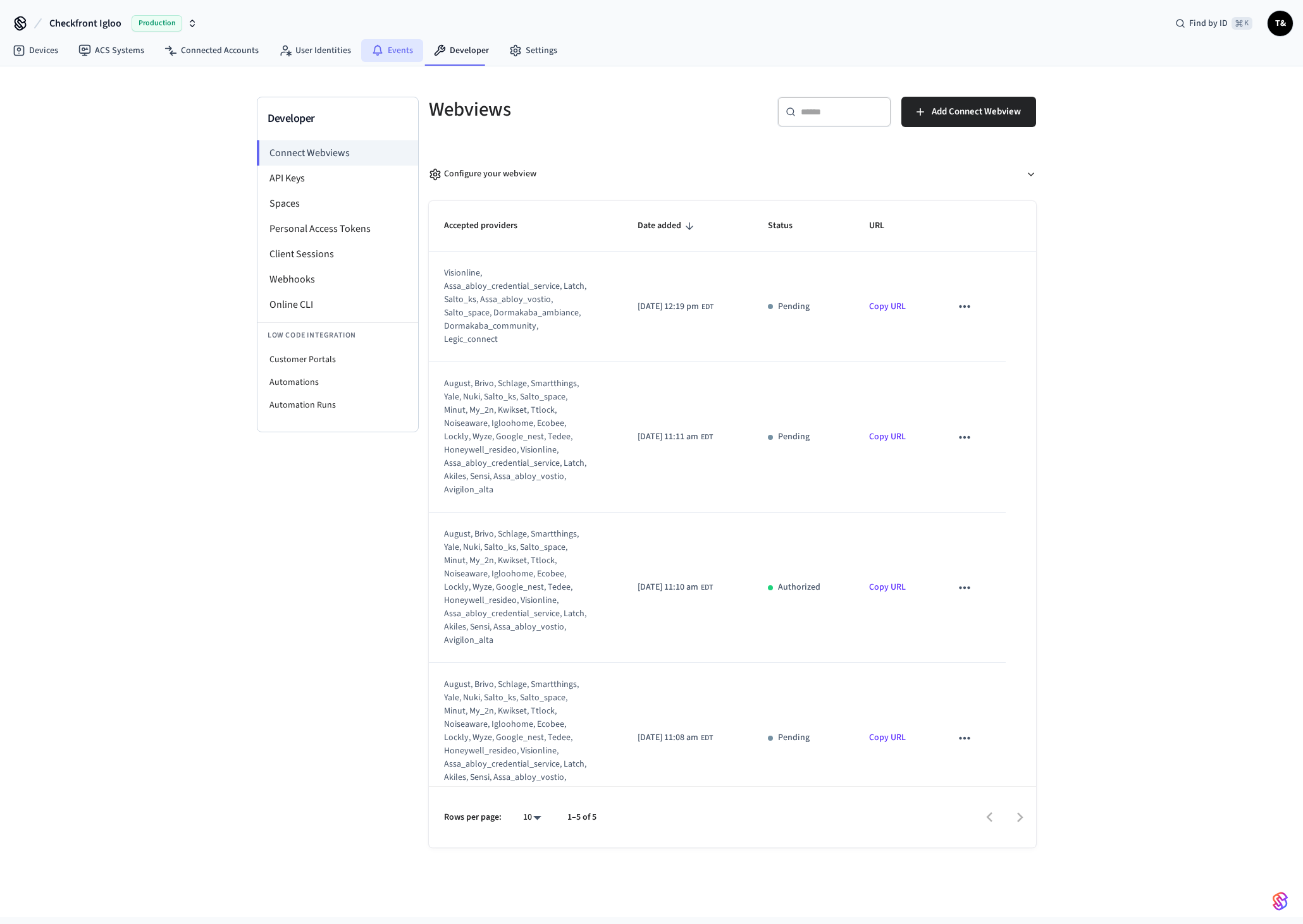
click at [397, 53] on link "Events" at bounding box center [392, 50] width 62 height 23
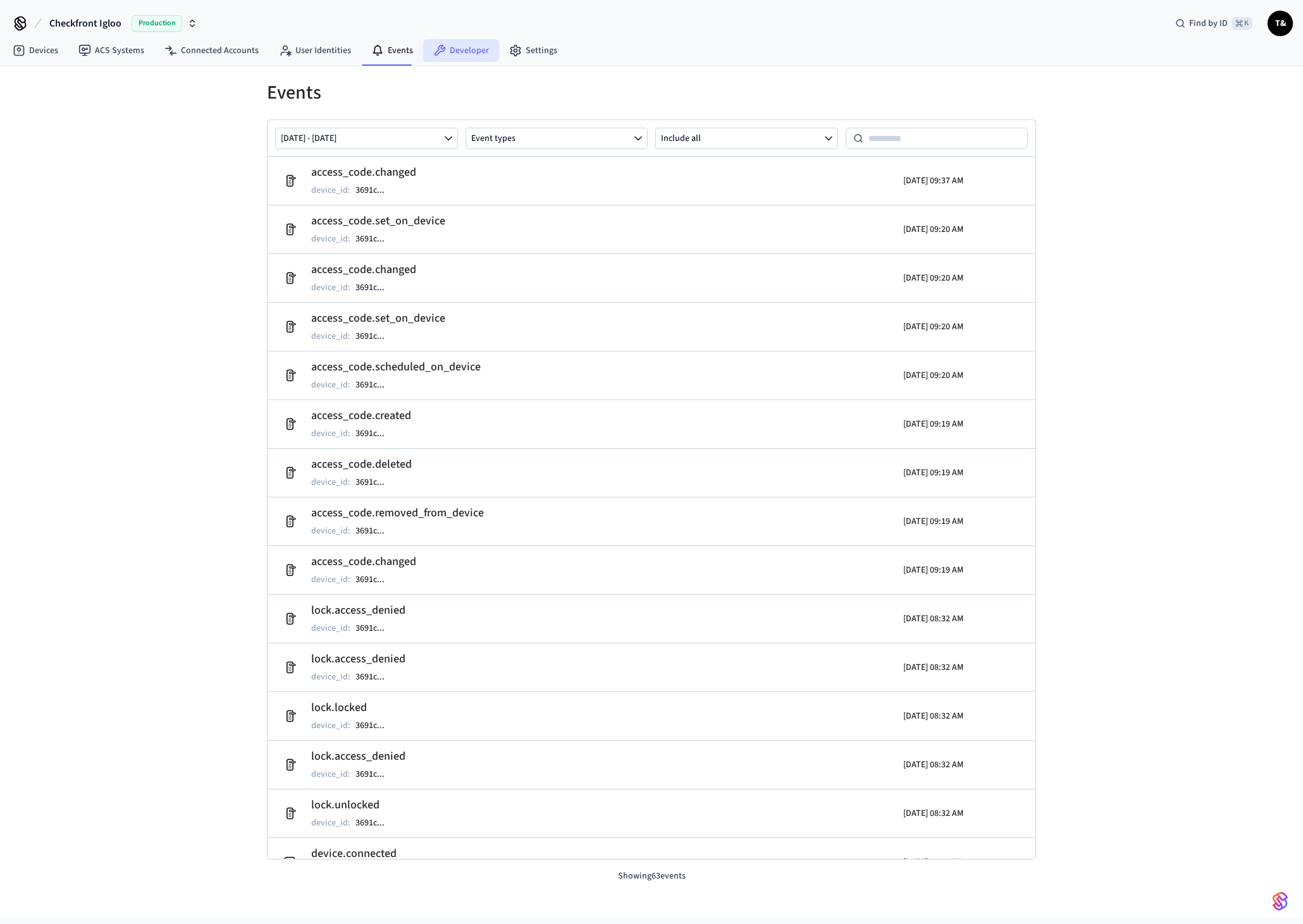
click at [452, 52] on link "Developer" at bounding box center [460, 50] width 76 height 23
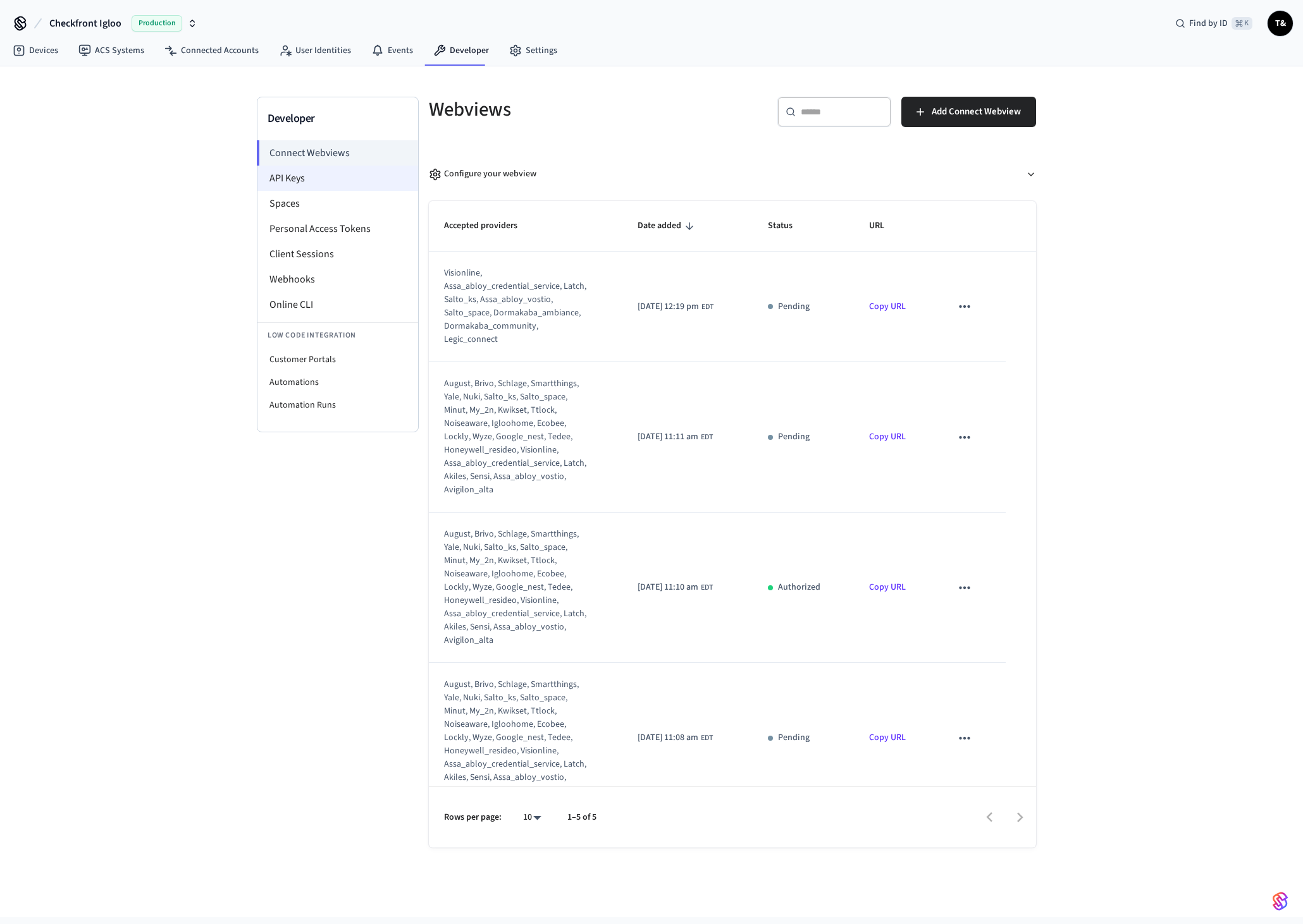
click at [301, 185] on li "API Keys" at bounding box center [338, 178] width 160 height 25
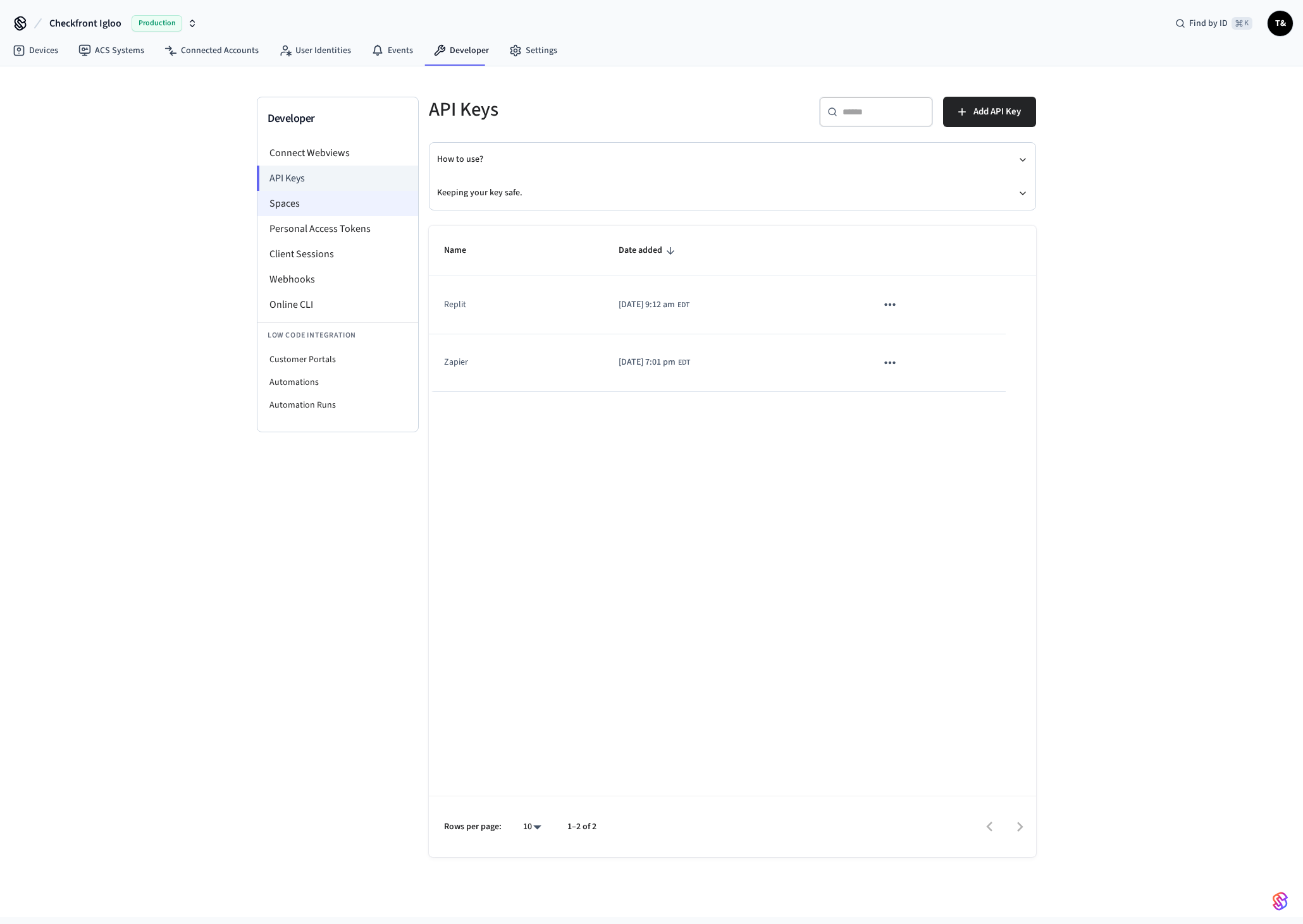
click at [295, 202] on li "Spaces" at bounding box center [338, 203] width 160 height 25
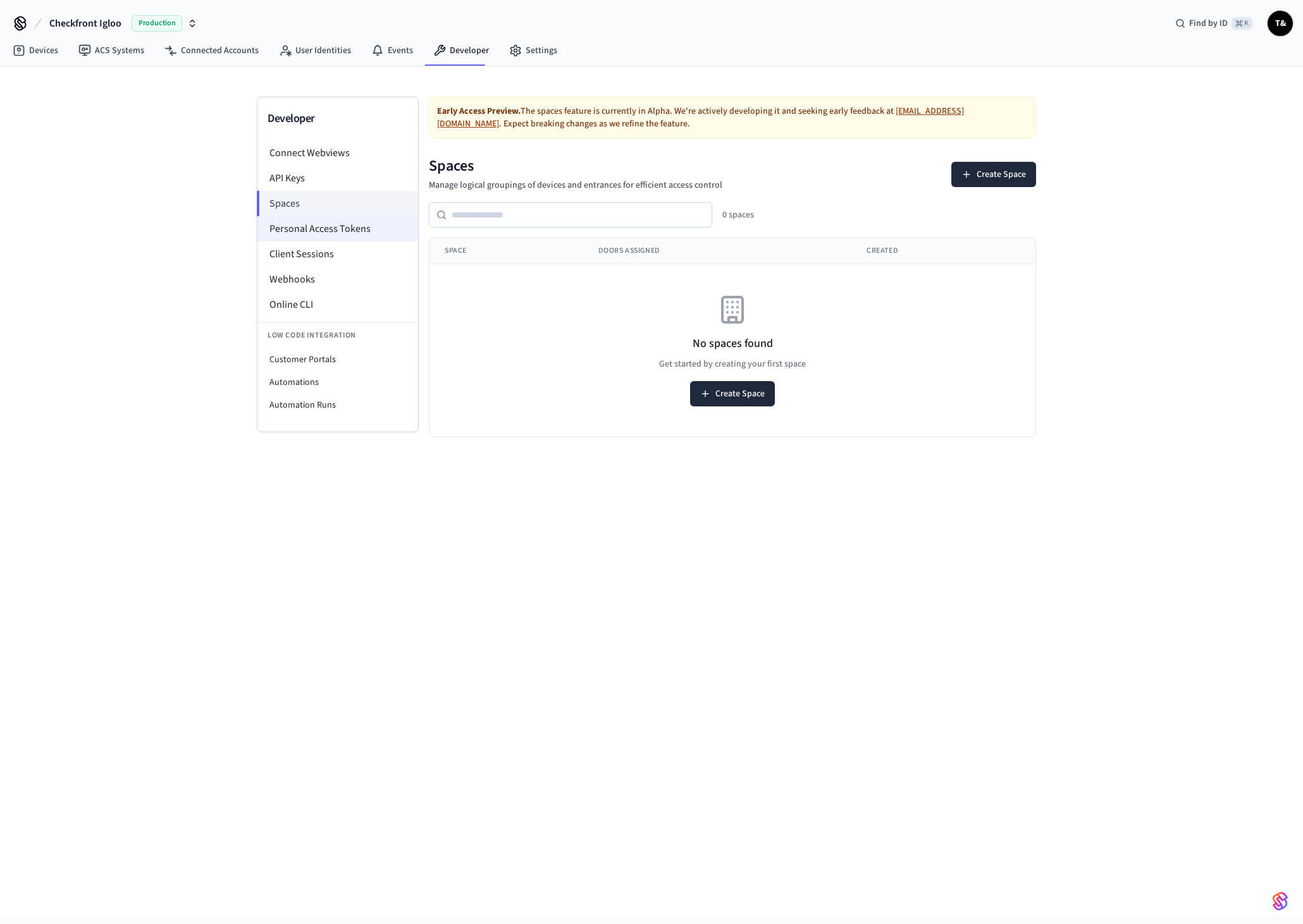
click at [307, 222] on li "Personal Access Tokens" at bounding box center [338, 228] width 160 height 25
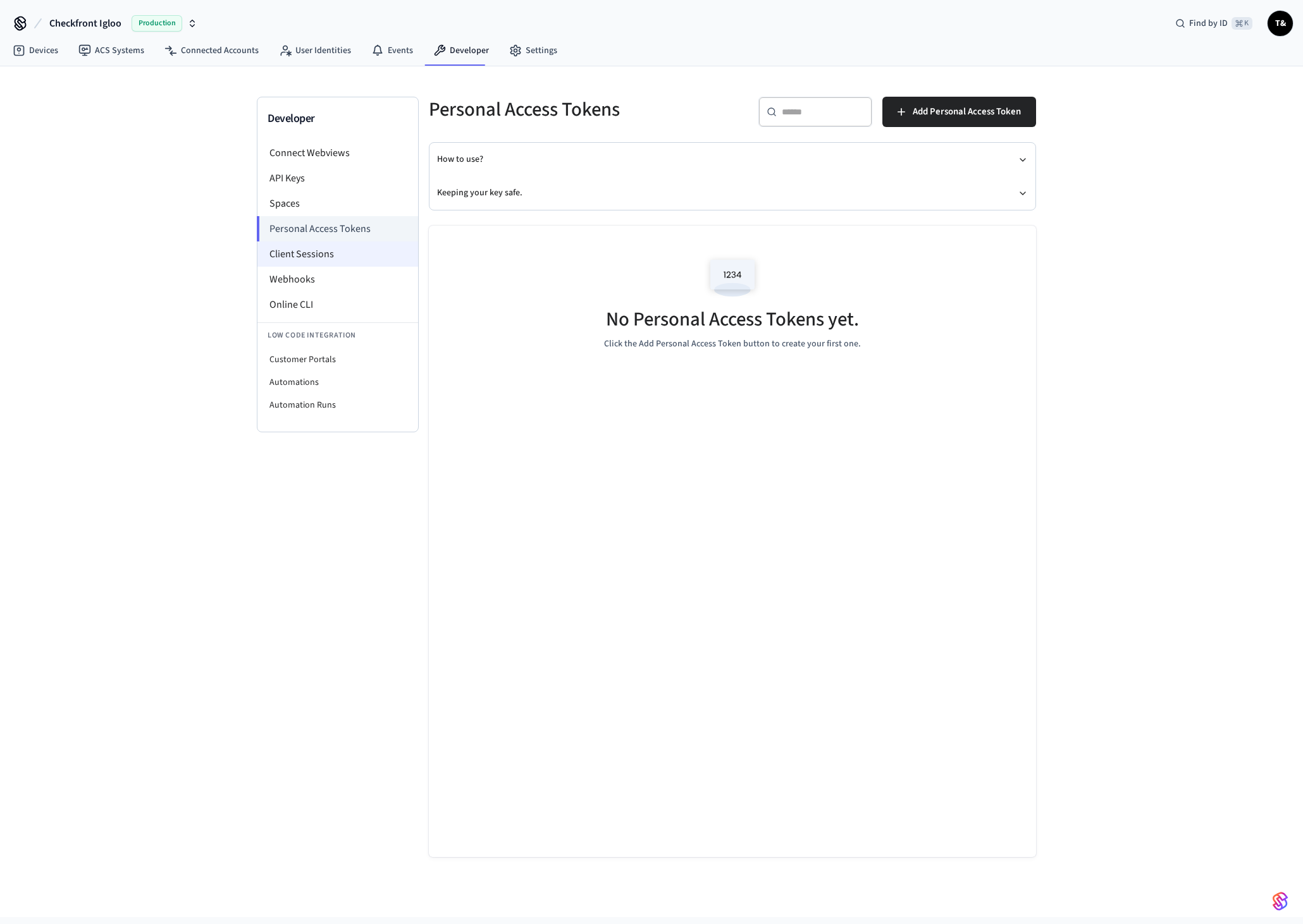
click at [304, 253] on li "Client Sessions" at bounding box center [338, 254] width 160 height 25
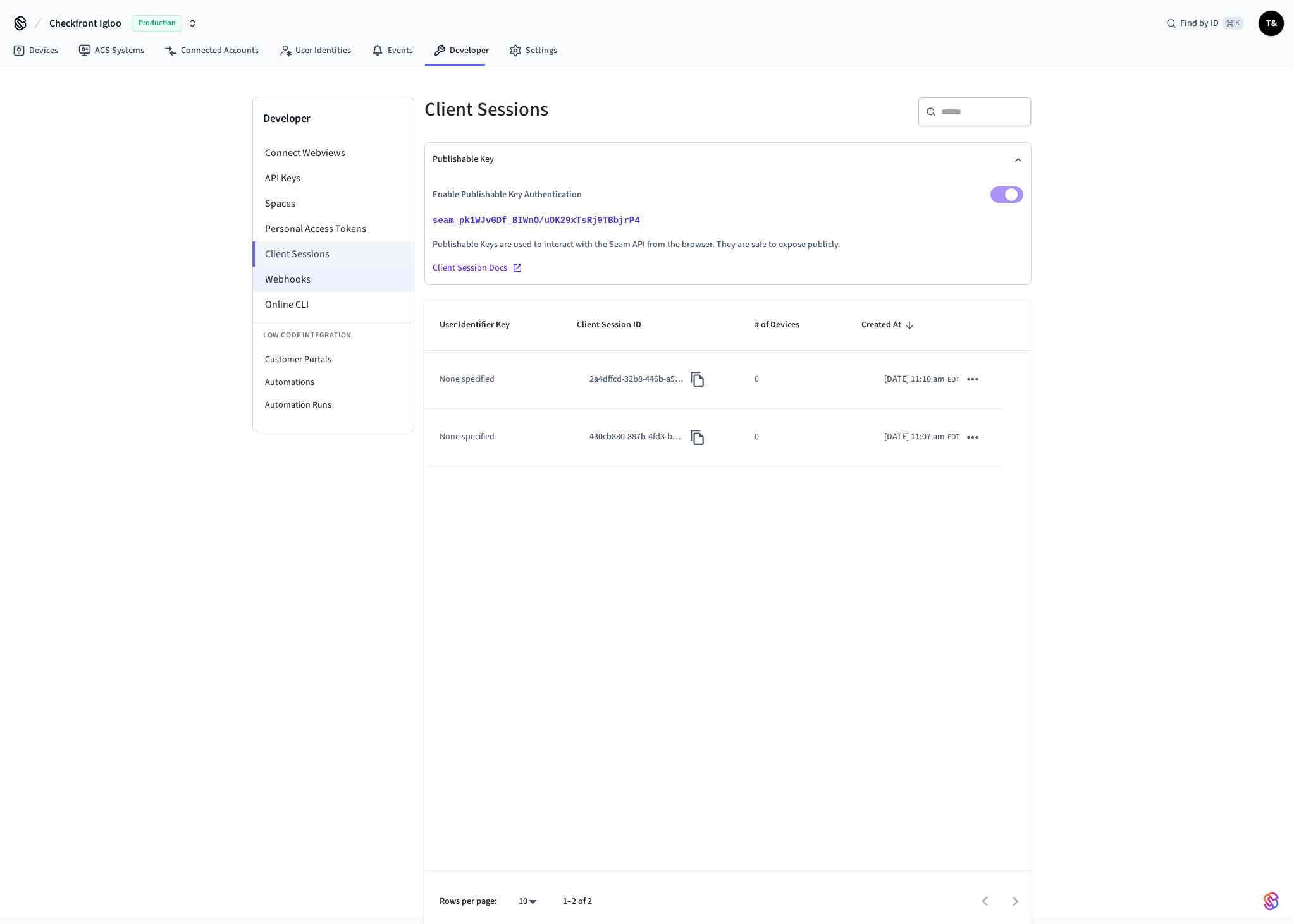
click at [304, 276] on li "Webhooks" at bounding box center [333, 279] width 160 height 25
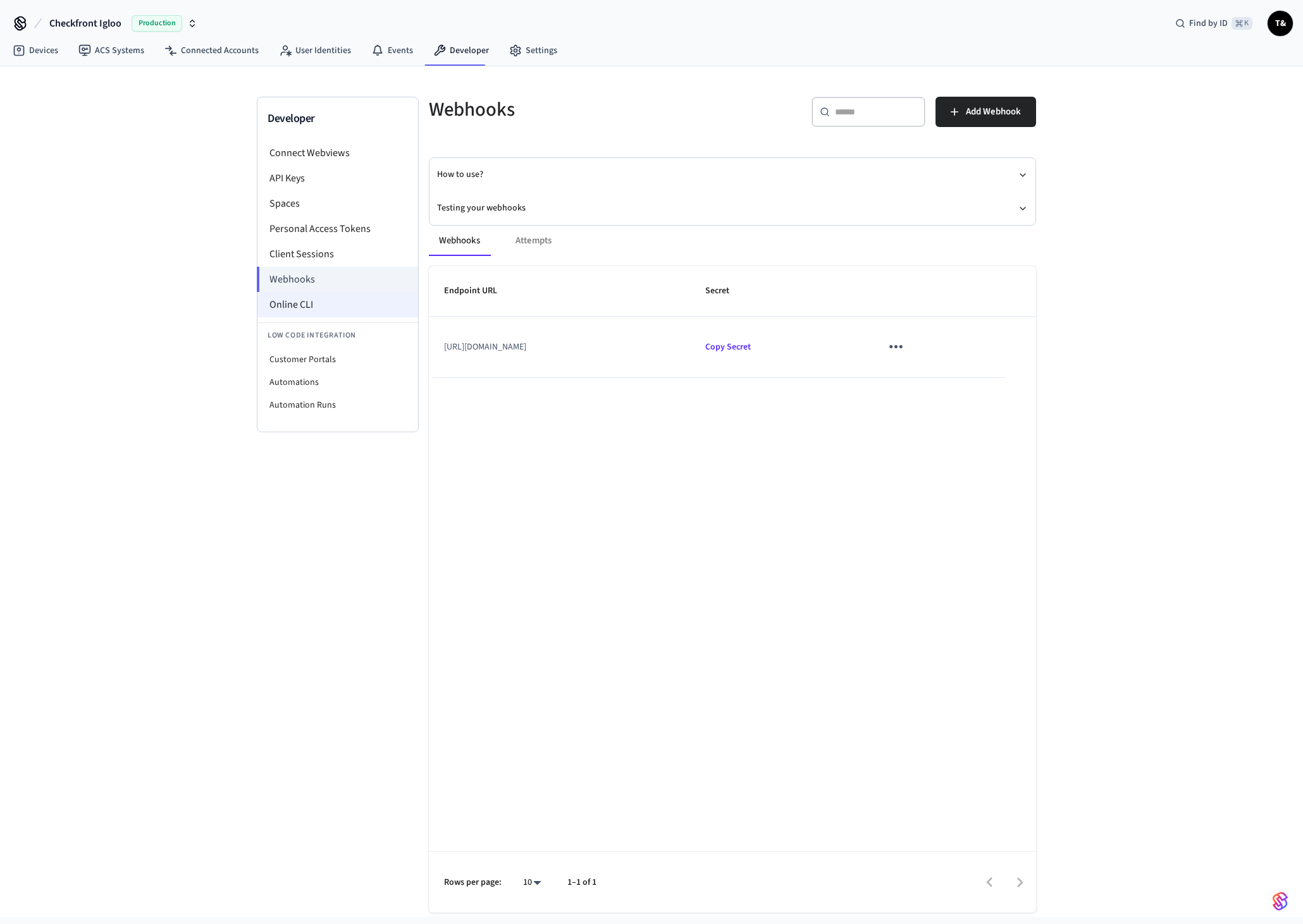
click at [293, 303] on li "Online CLI" at bounding box center [338, 305] width 160 height 25
click at [295, 364] on li "Customer Portals" at bounding box center [338, 360] width 160 height 23
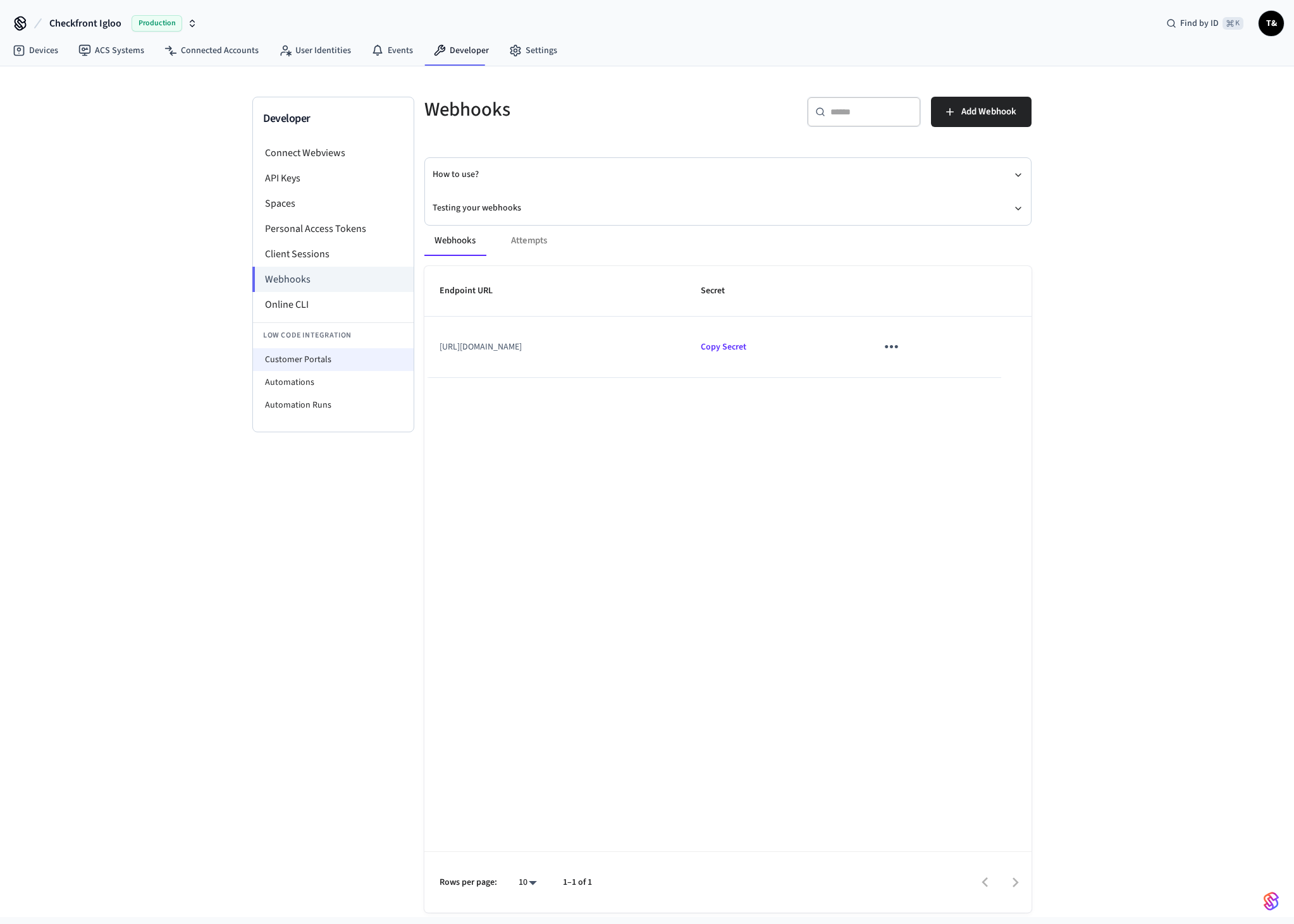
select select "**********"
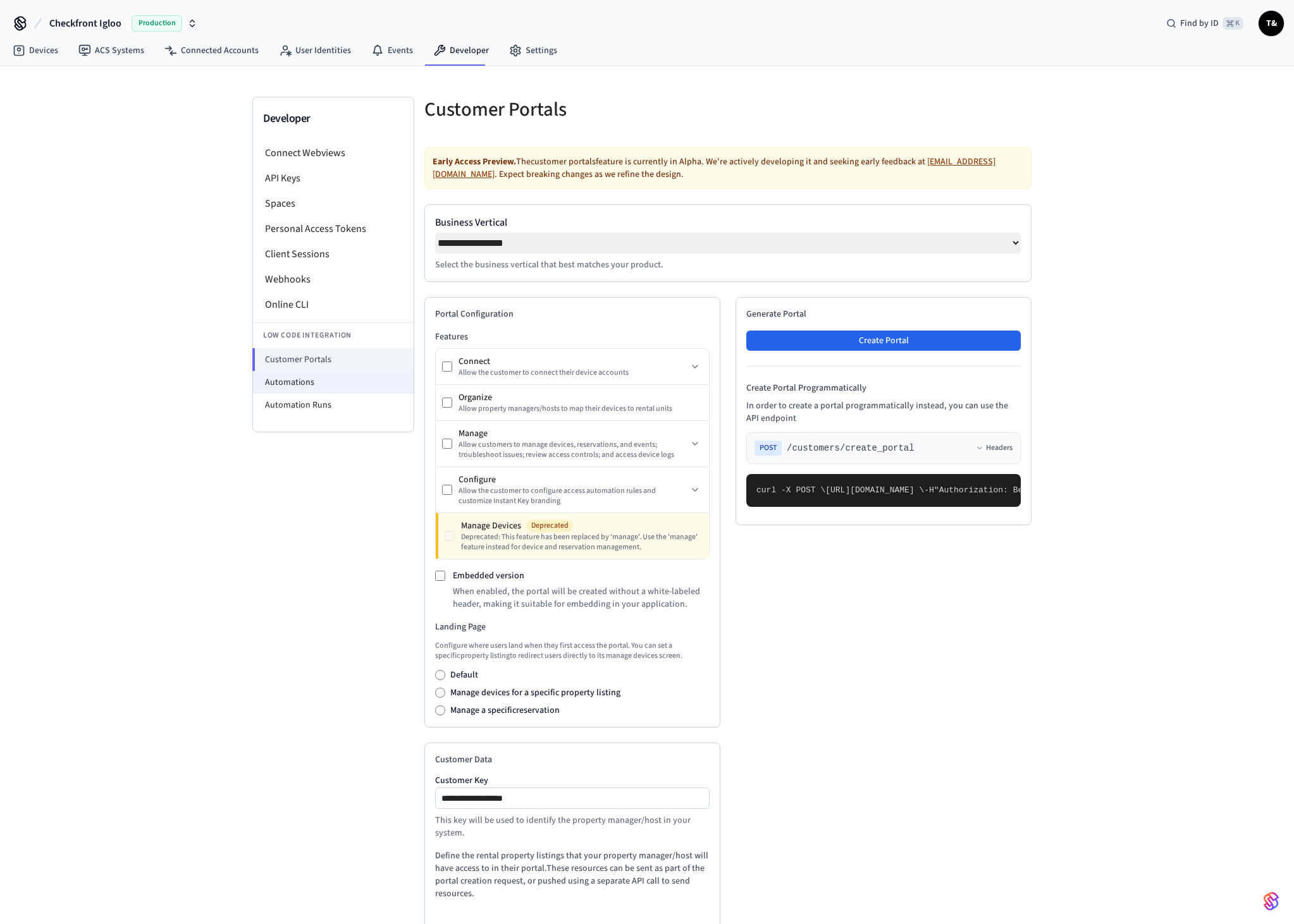
click at [306, 385] on li "Automations" at bounding box center [333, 382] width 160 height 23
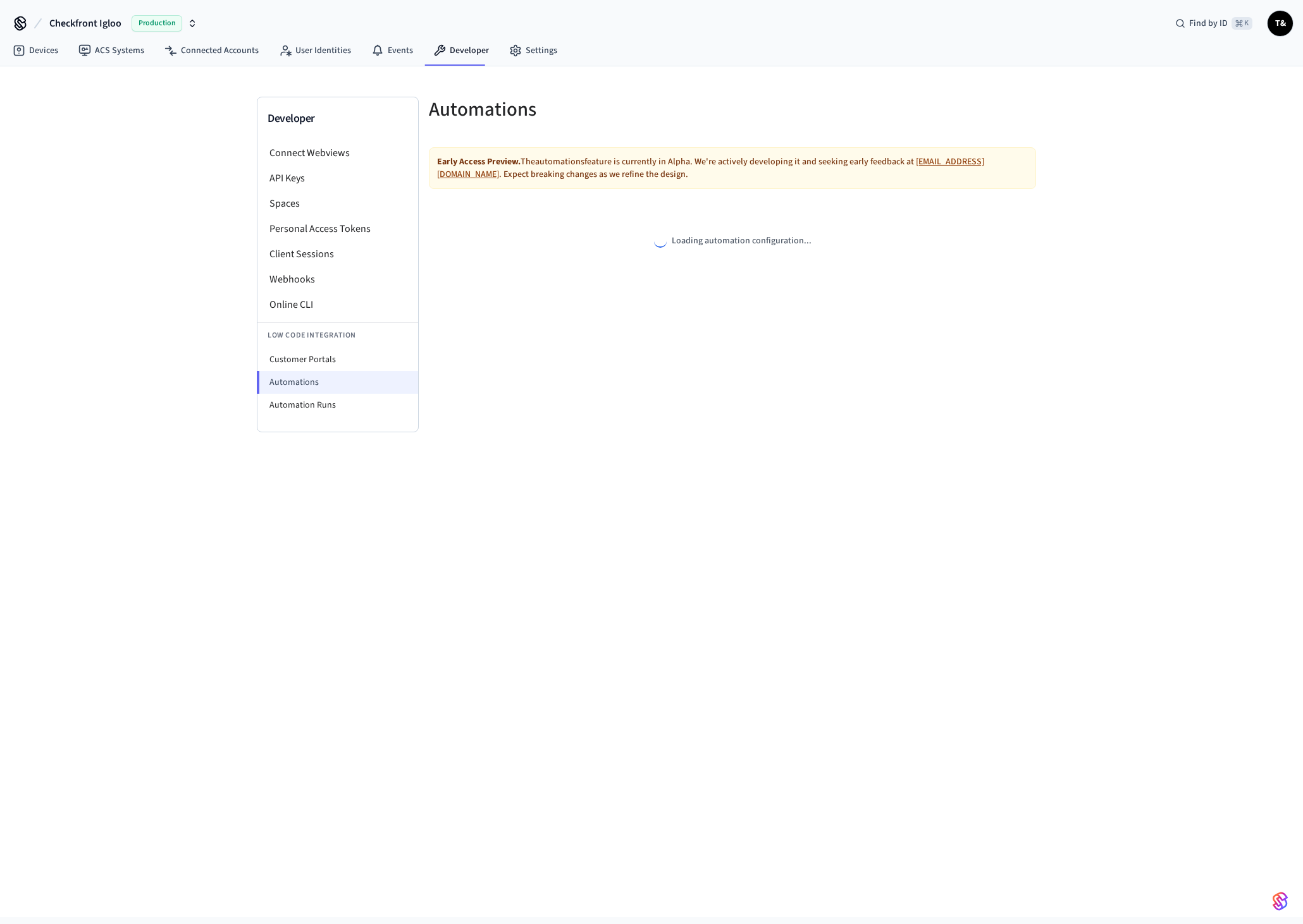
select select "**********"
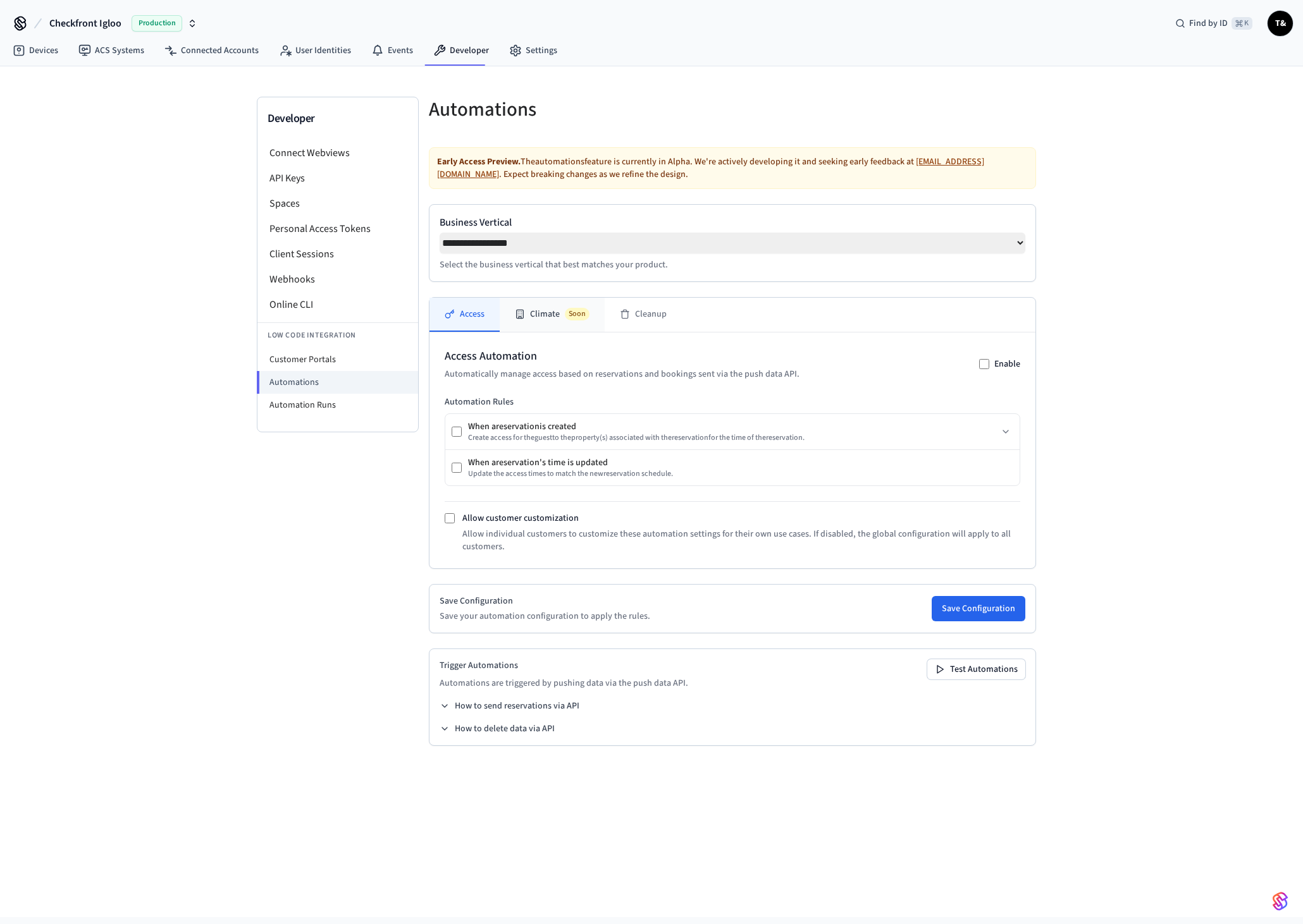
click at [542, 310] on button "Climate Soon" at bounding box center [551, 314] width 105 height 34
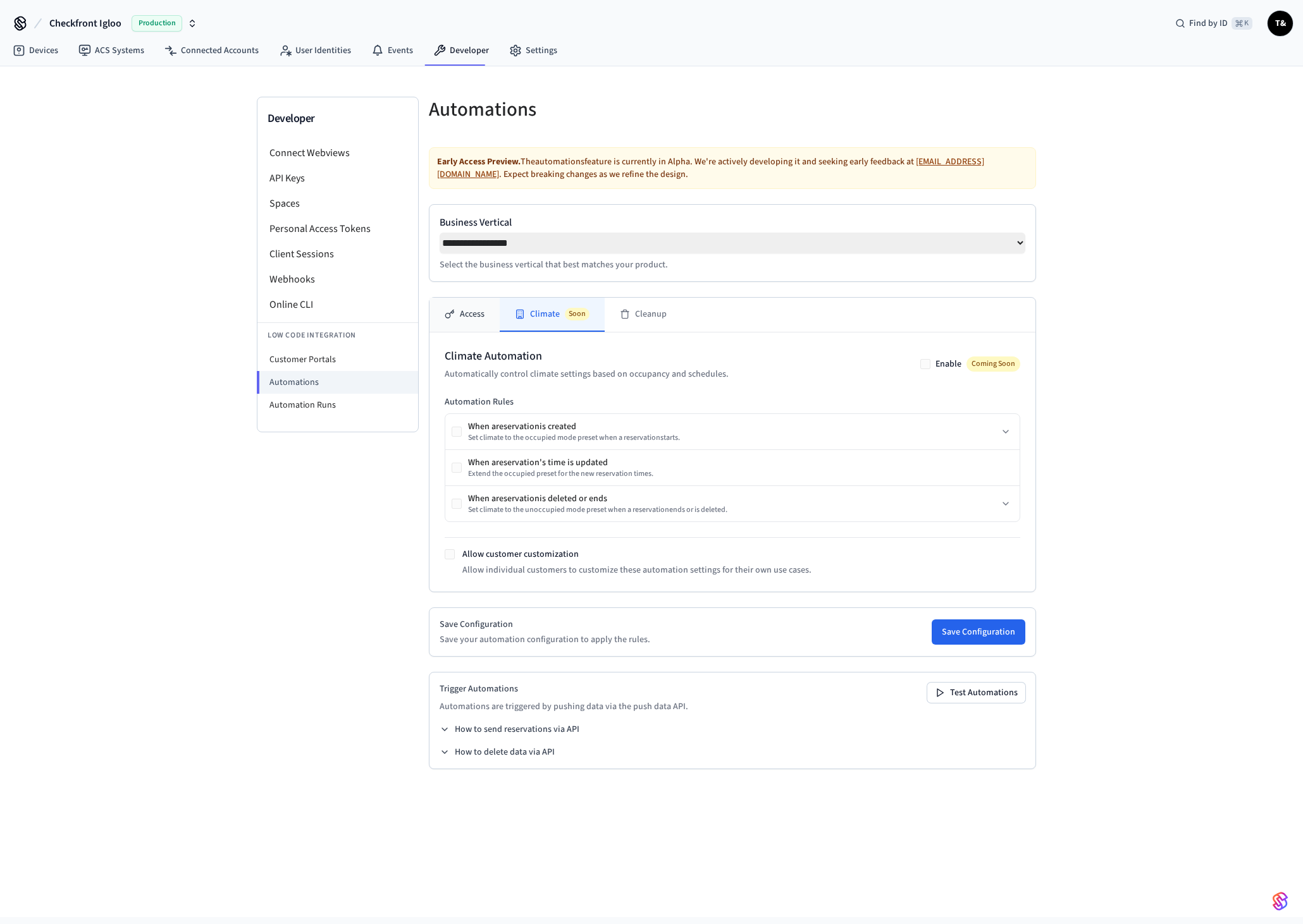
click at [484, 313] on button "Access" at bounding box center [464, 314] width 70 height 34
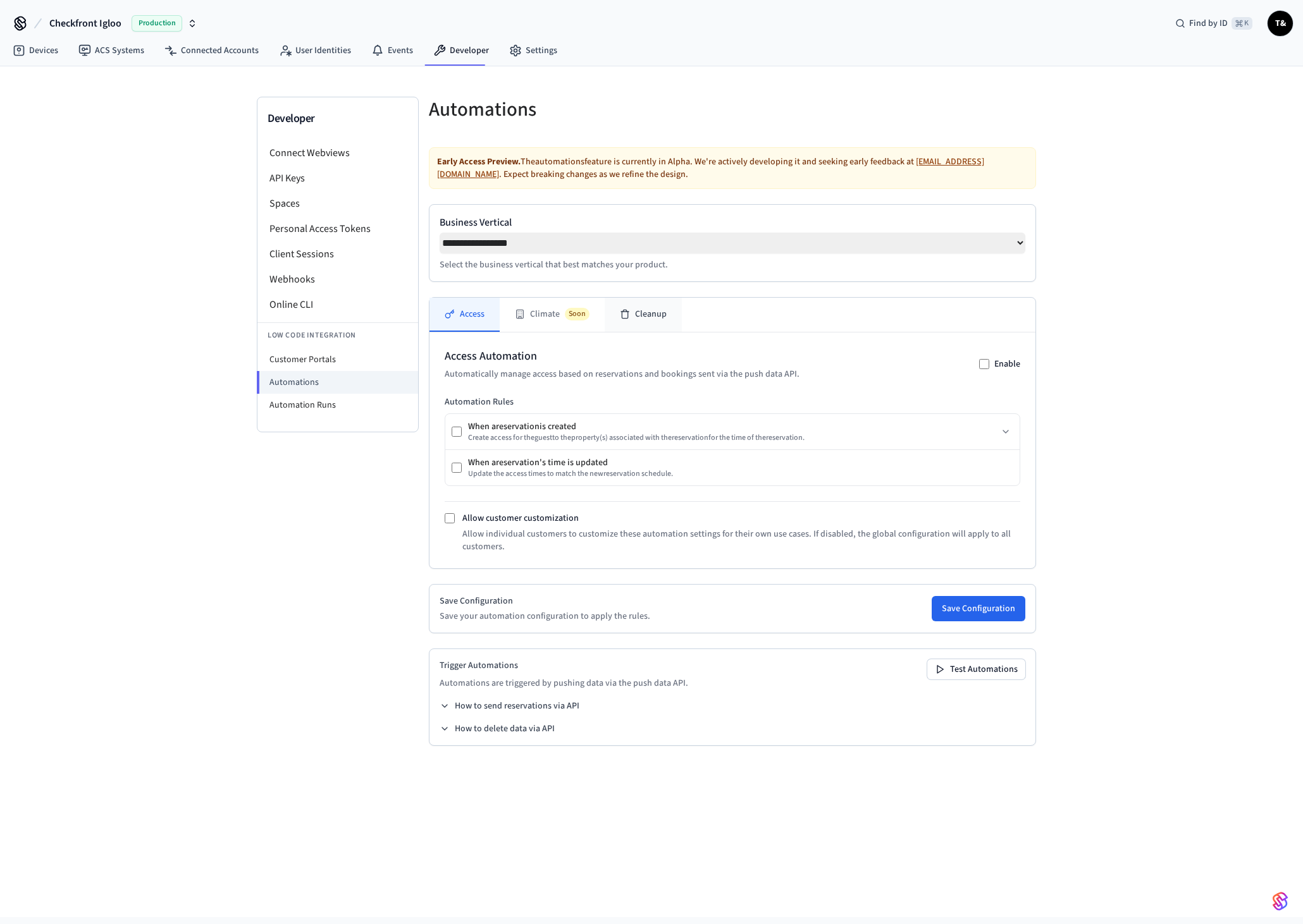
click at [633, 303] on button "Cleanup" at bounding box center [642, 314] width 77 height 34
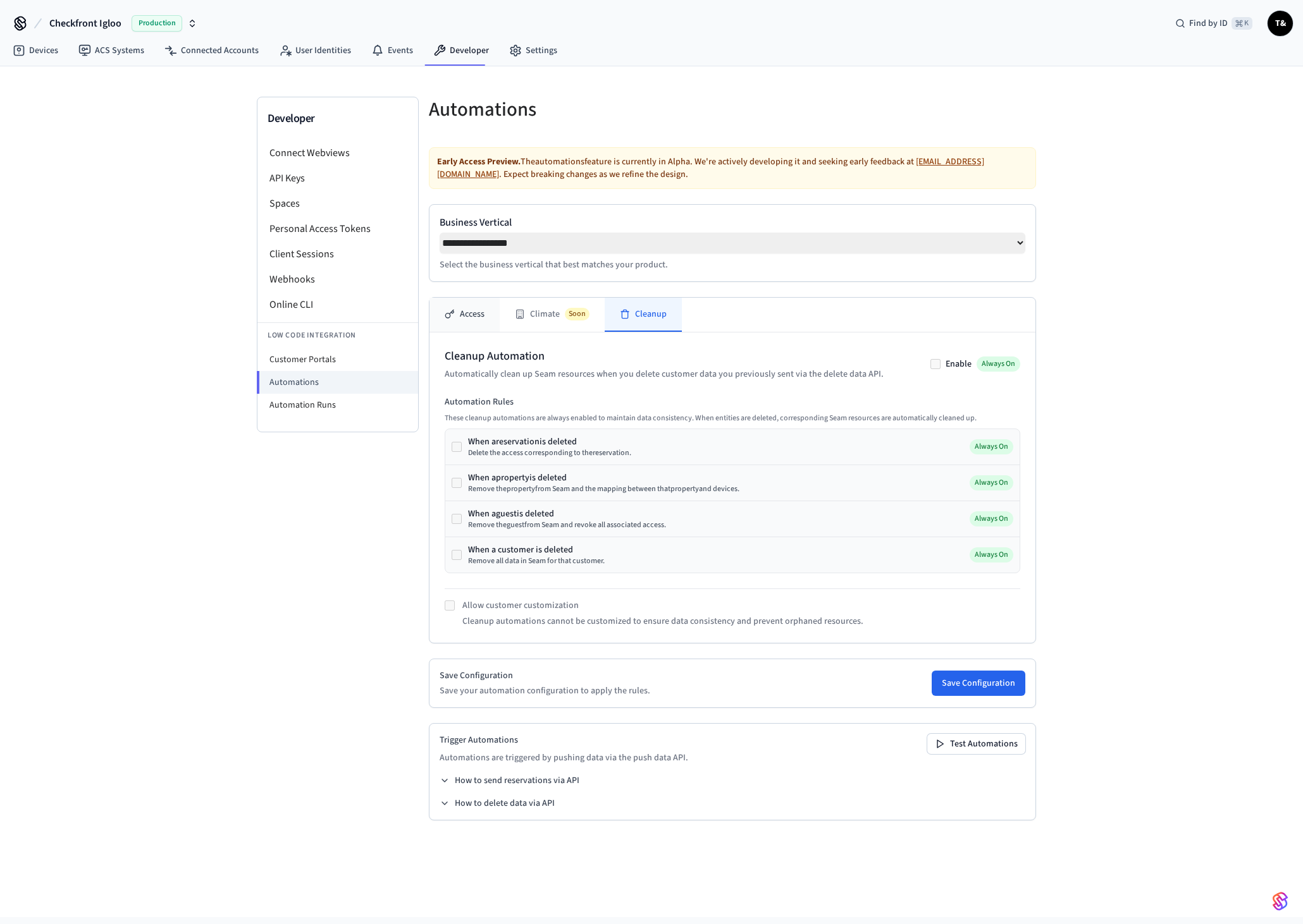
click at [486, 310] on button "Access" at bounding box center [464, 314] width 70 height 34
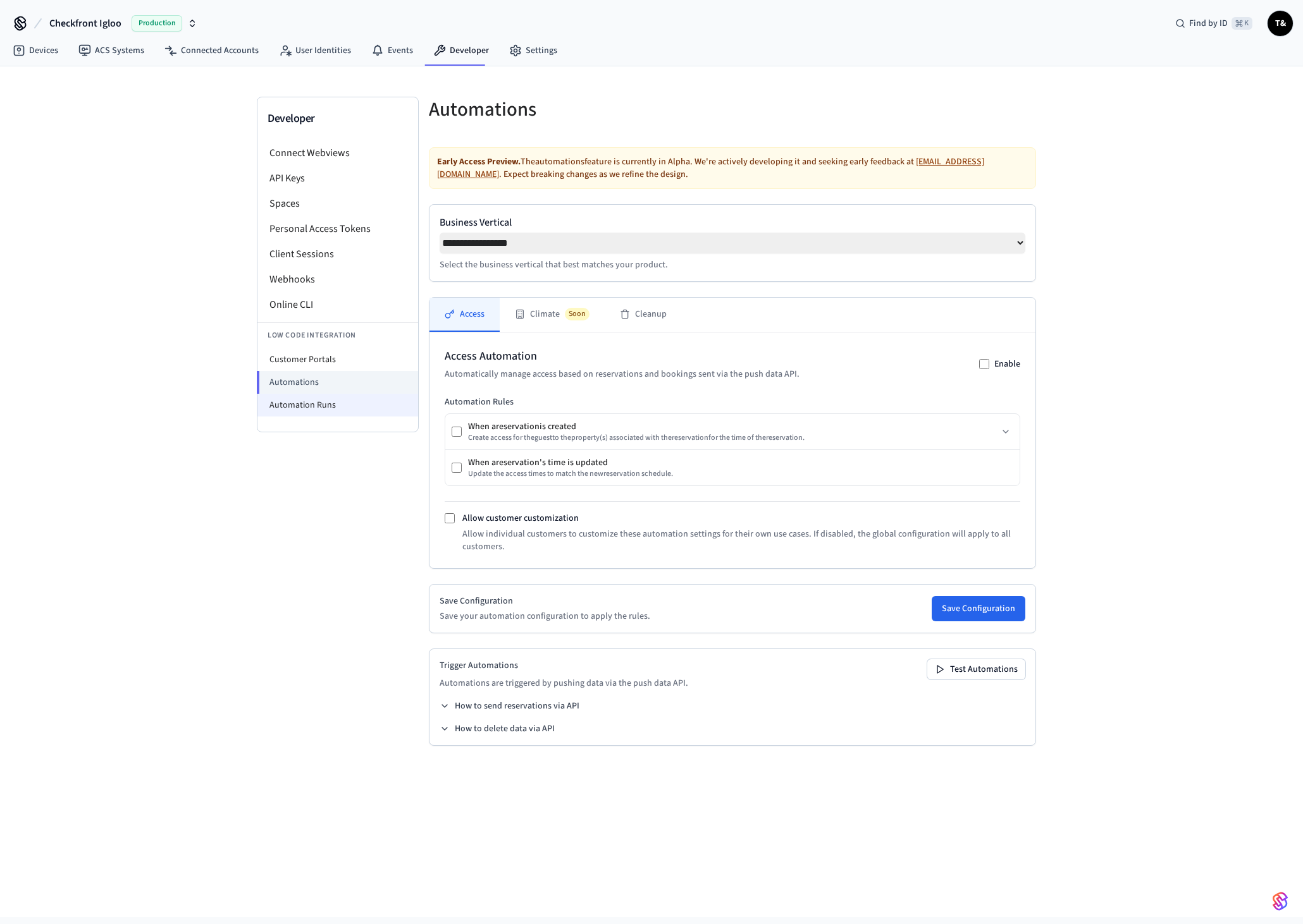
click at [304, 406] on li "Automation Runs" at bounding box center [338, 405] width 160 height 23
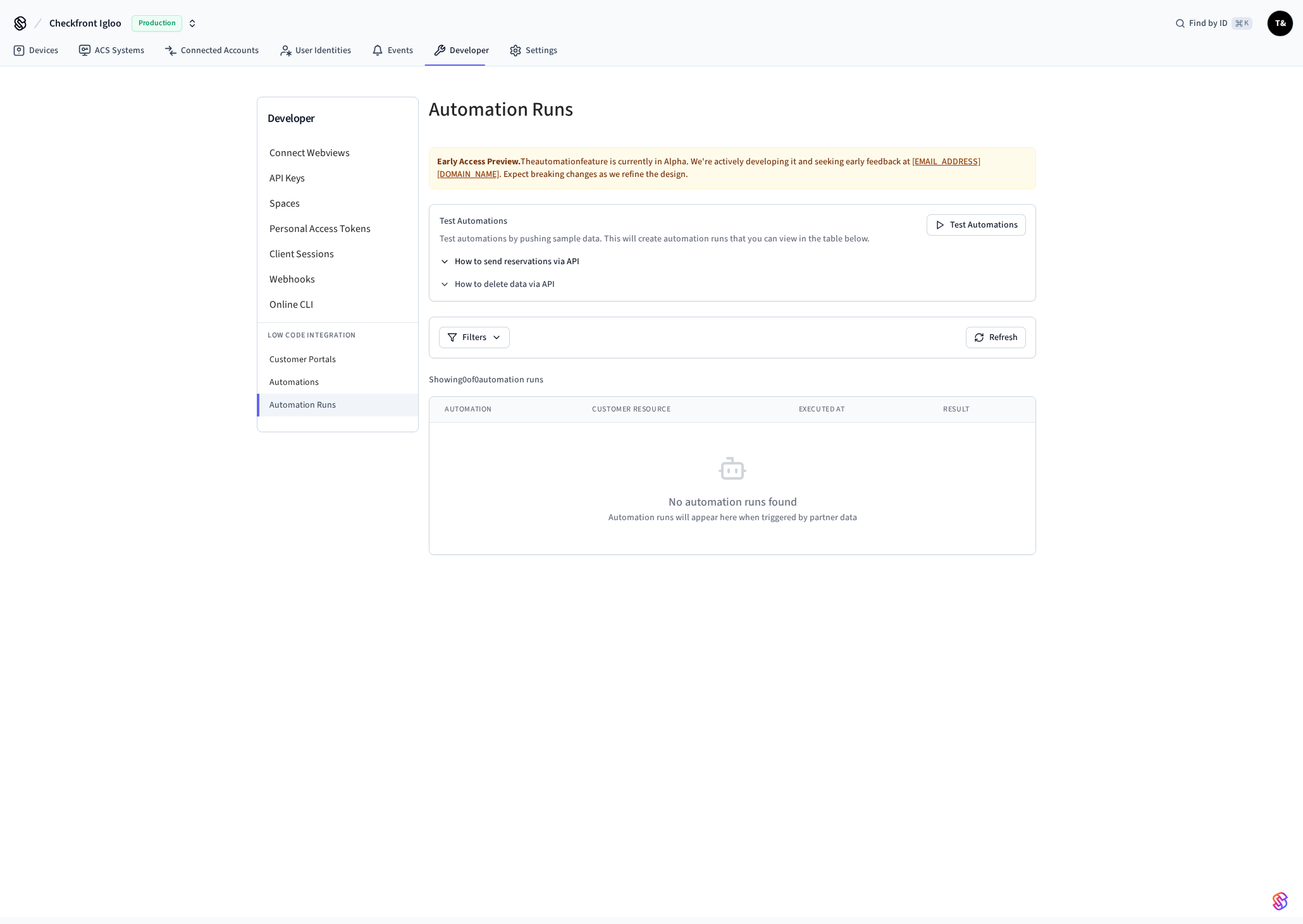
click at [498, 267] on button "How to send reservations via API" at bounding box center [509, 262] width 140 height 12
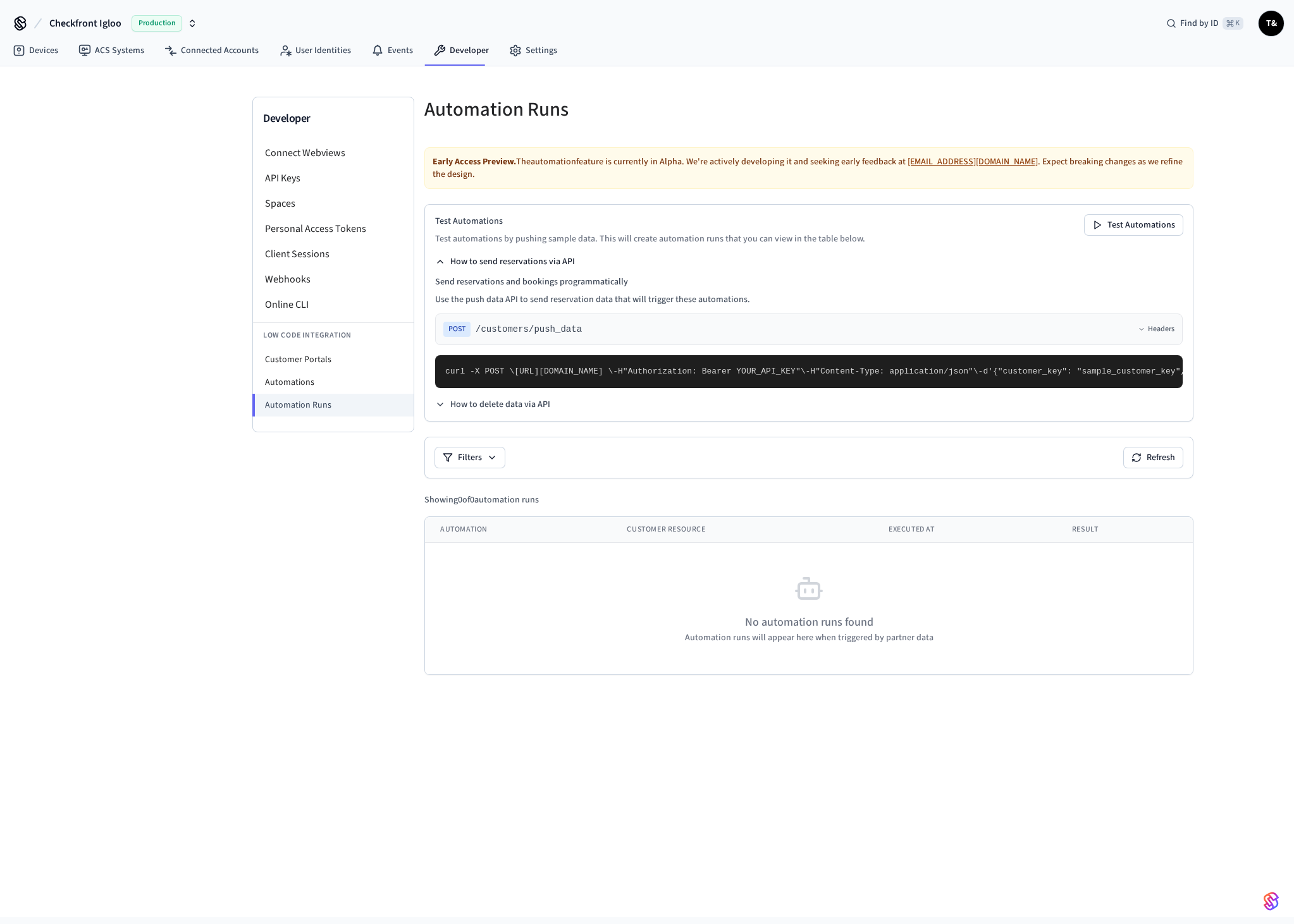
click at [487, 266] on button "How to send reservations via API" at bounding box center [504, 262] width 140 height 12
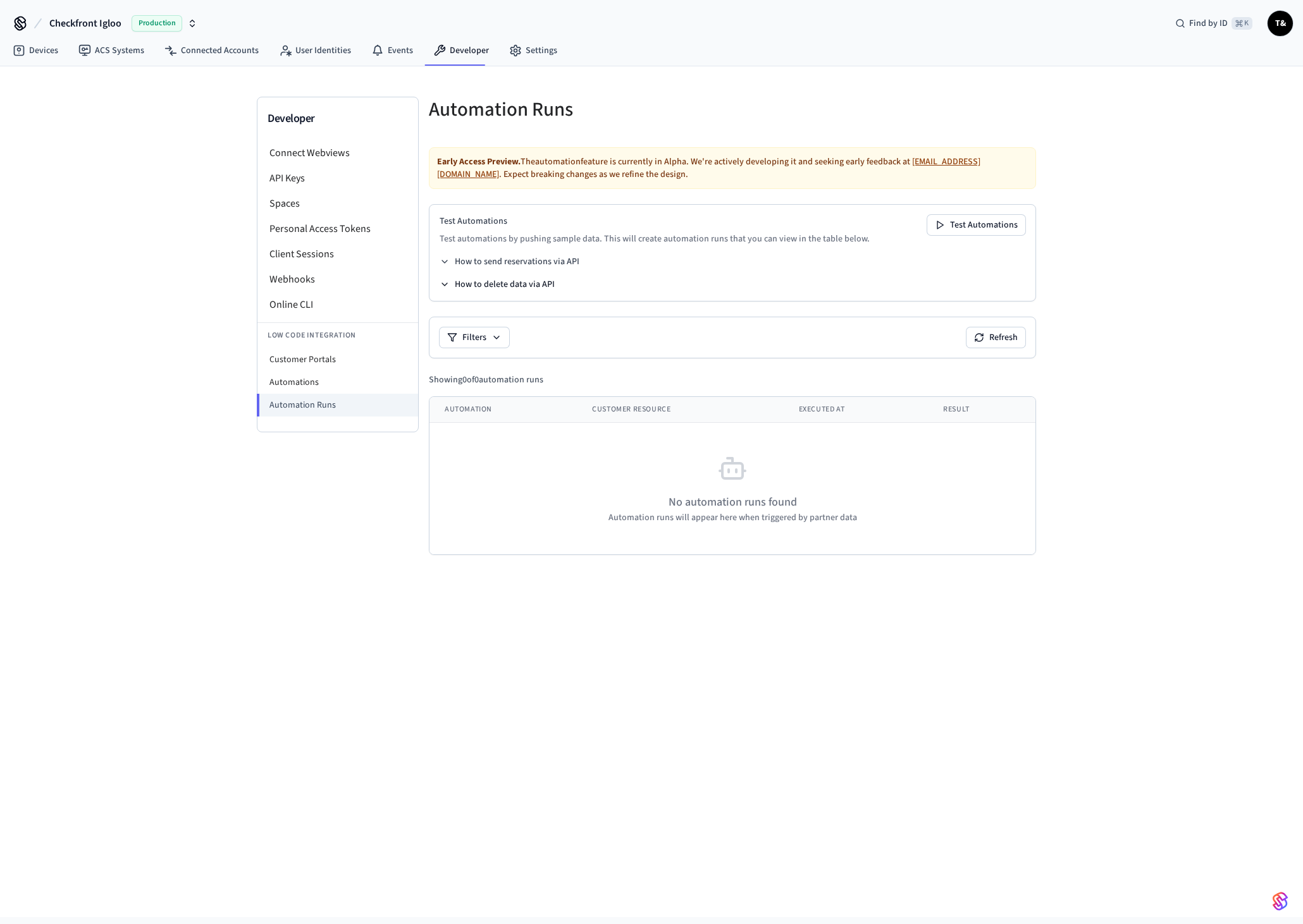
click at [477, 287] on button "How to delete data via API" at bounding box center [497, 285] width 115 height 12
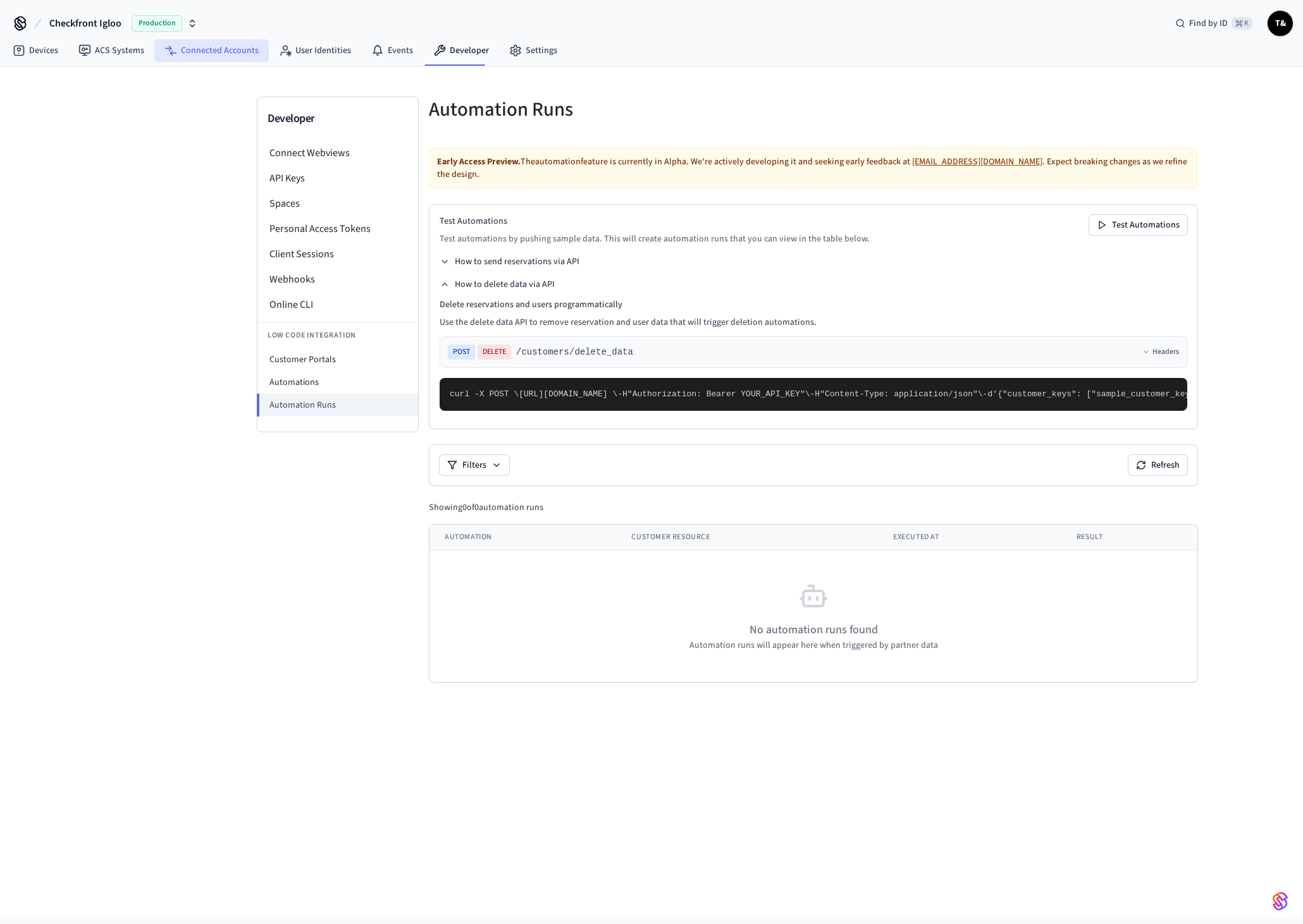
click at [183, 44] on link "Connected Accounts" at bounding box center [211, 50] width 115 height 23
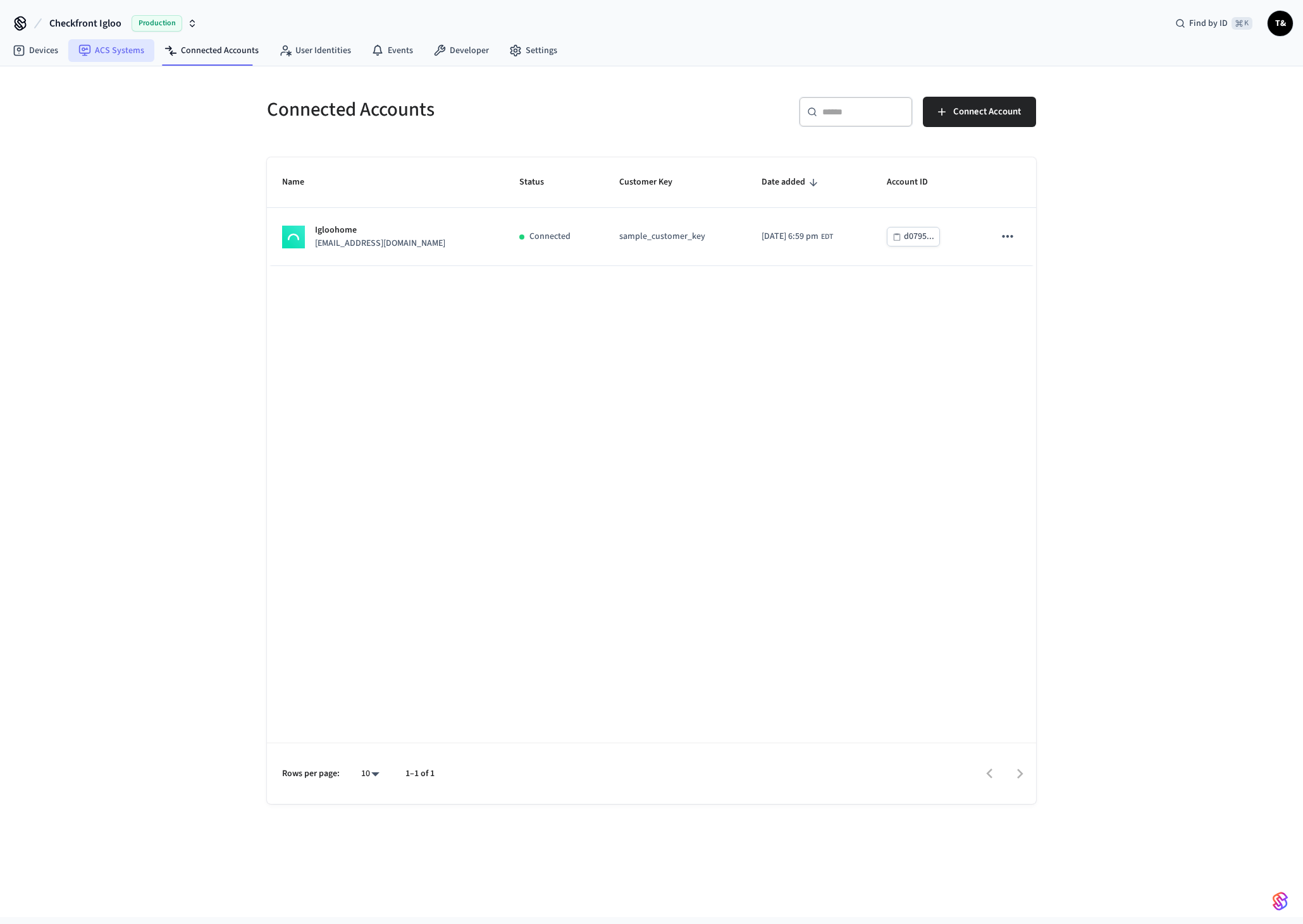
click at [142, 48] on link "ACS Systems" at bounding box center [111, 50] width 86 height 23
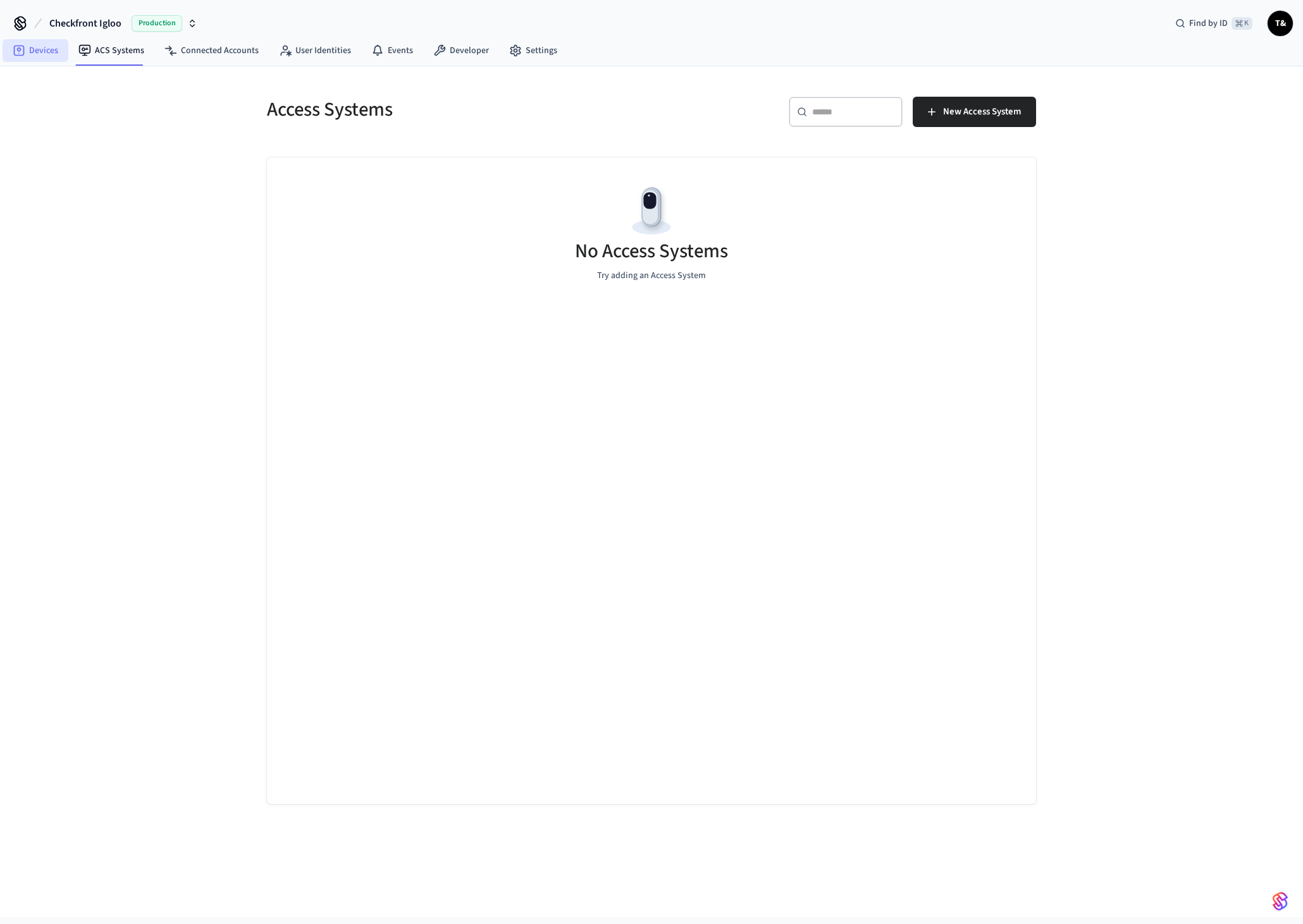
click at [47, 51] on link "Devices" at bounding box center [35, 50] width 66 height 23
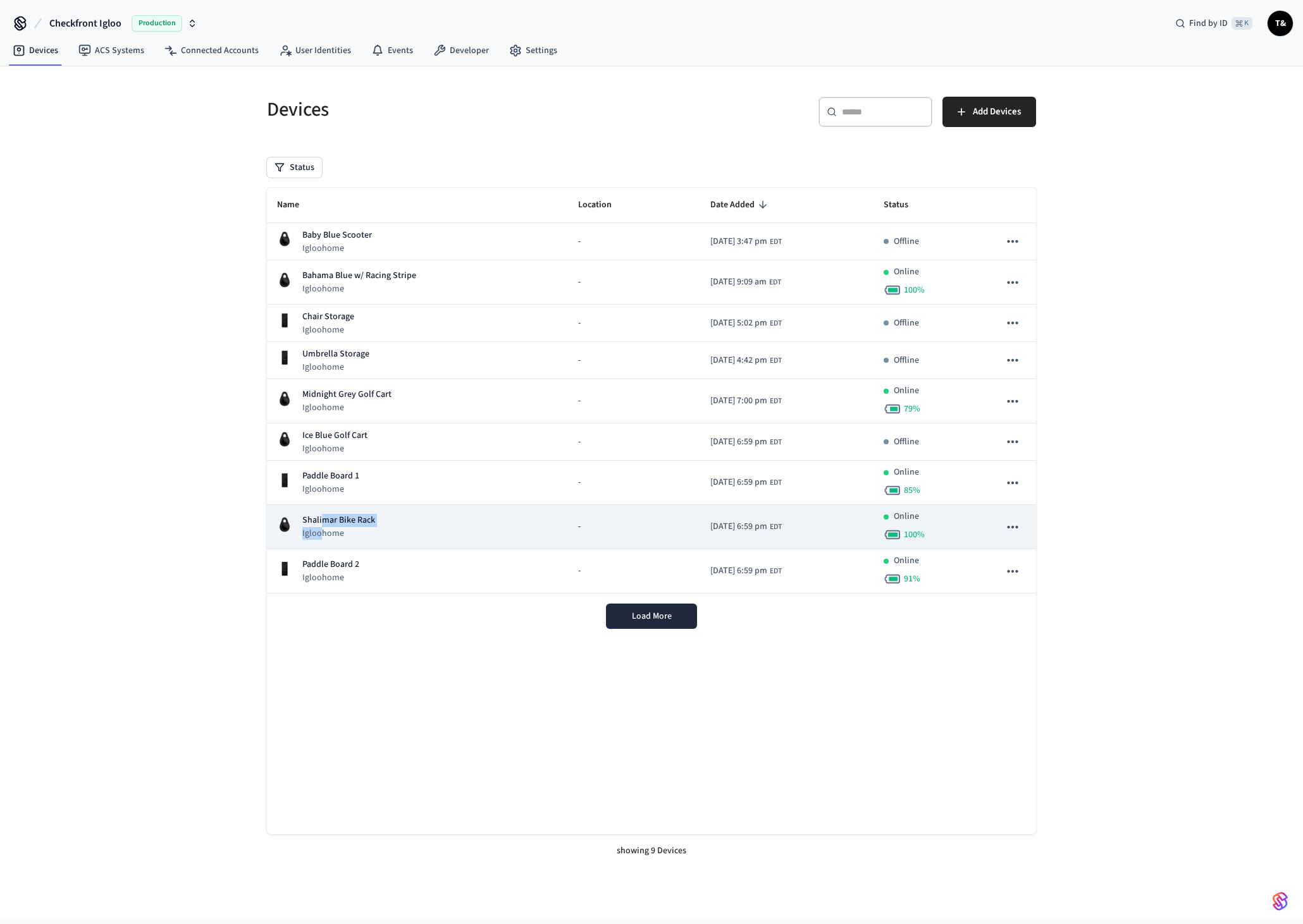
click at [320, 527] on div "Shalimar Bike Rack Igloohome" at bounding box center [338, 526] width 73 height 26
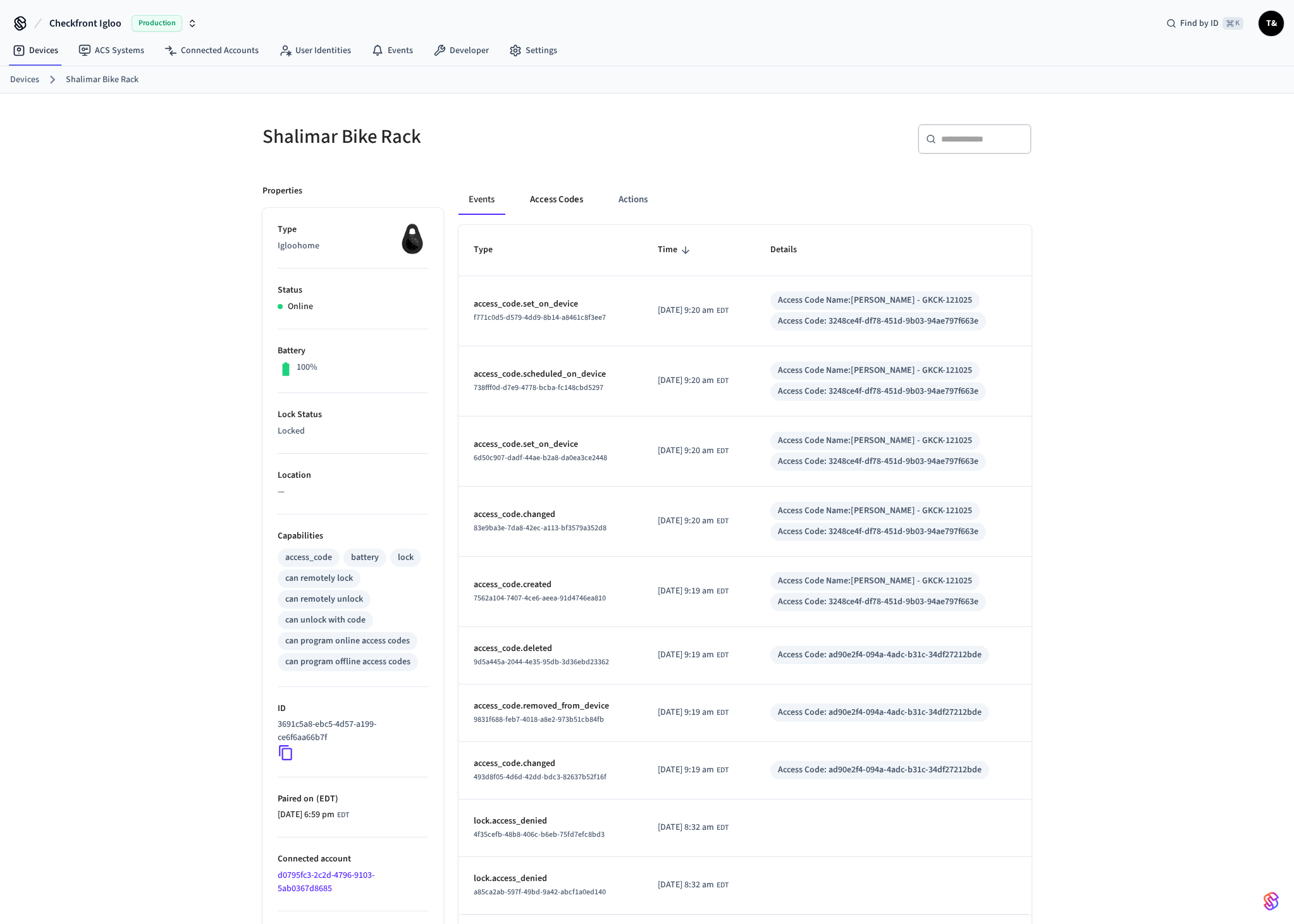
click at [579, 196] on button "Access Codes" at bounding box center [556, 200] width 74 height 31
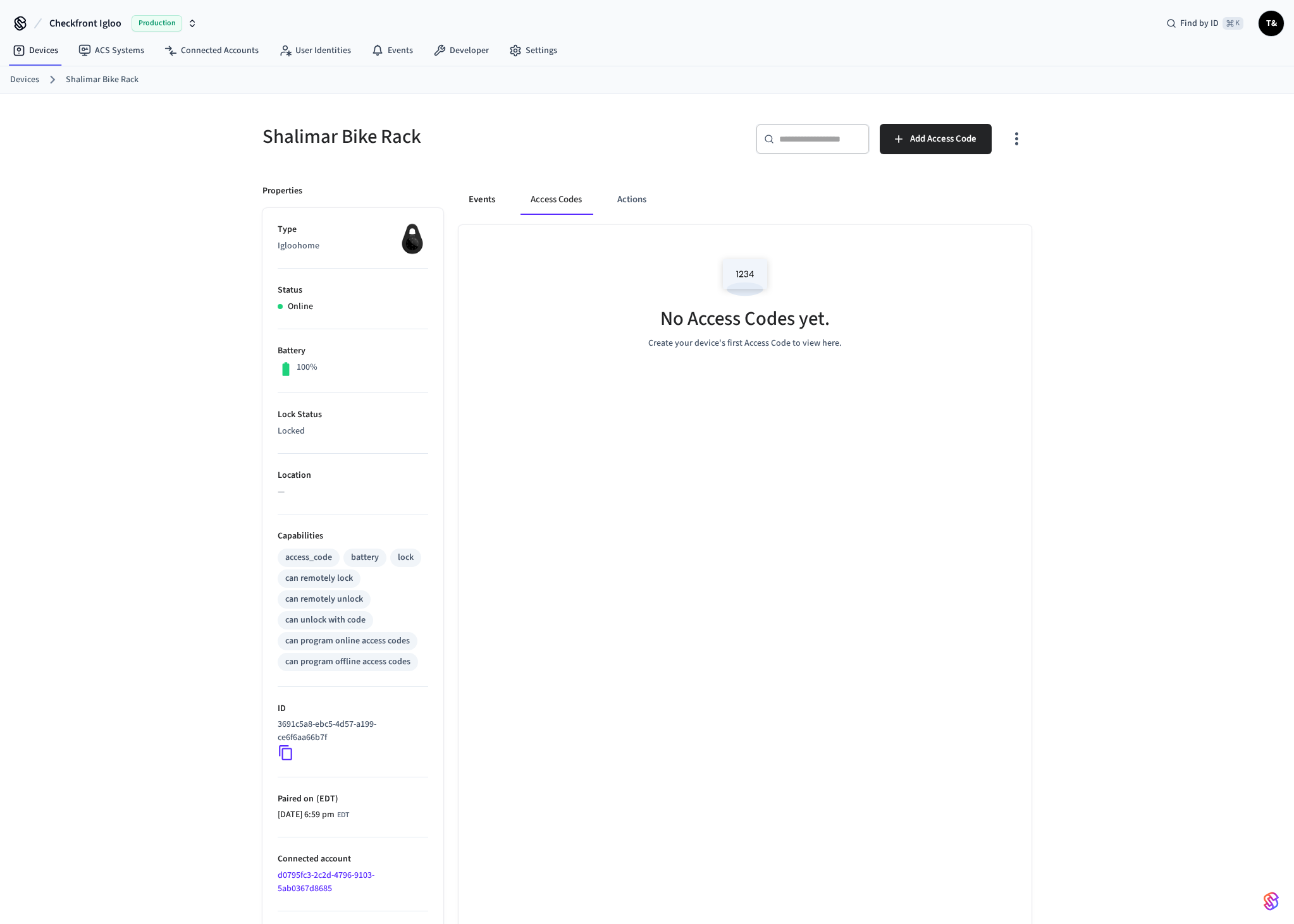
click at [496, 199] on button "Events" at bounding box center [481, 200] width 47 height 31
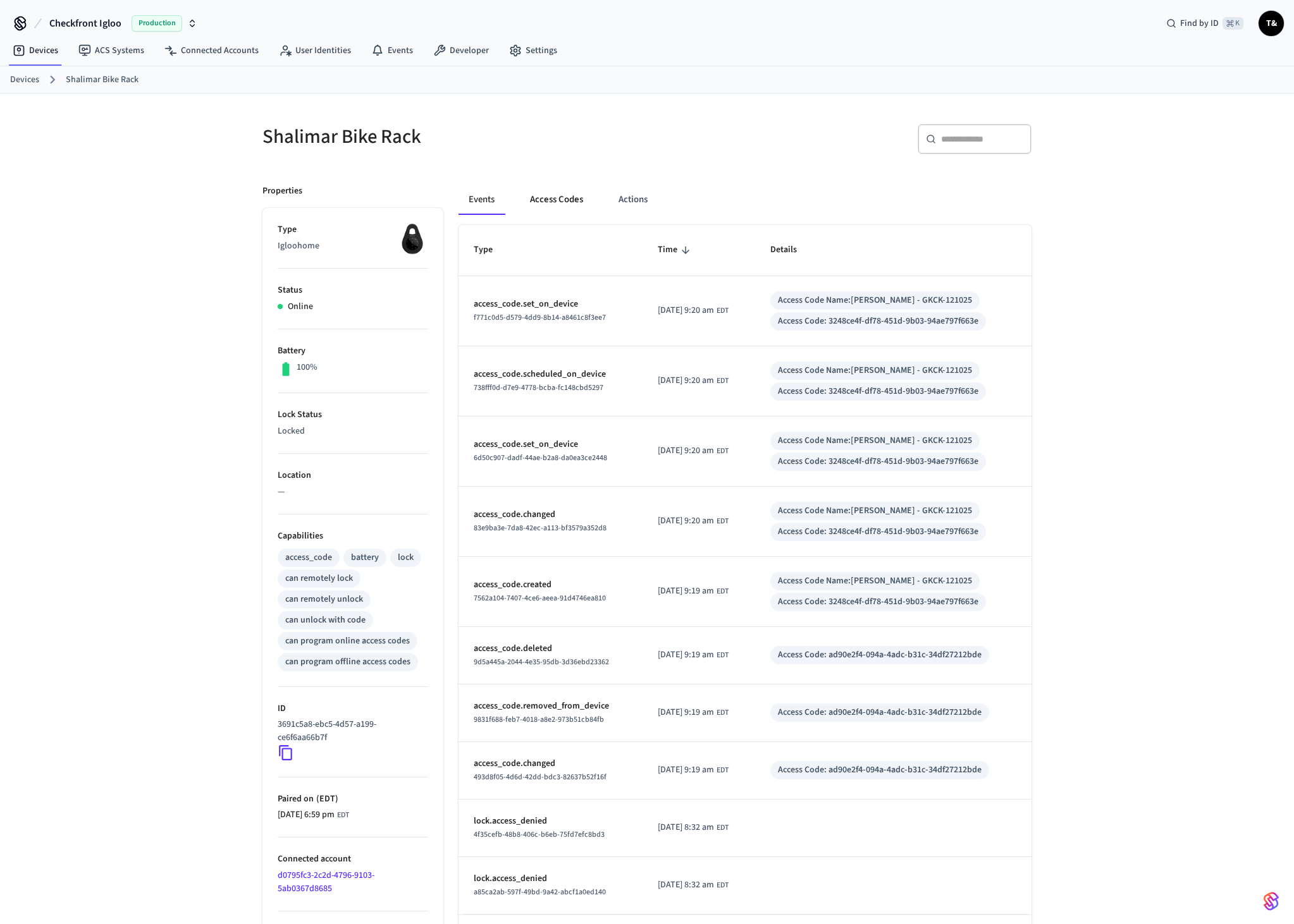
click at [526, 193] on button "Access Codes" at bounding box center [556, 200] width 74 height 31
